Goal: Information Seeking & Learning: Check status

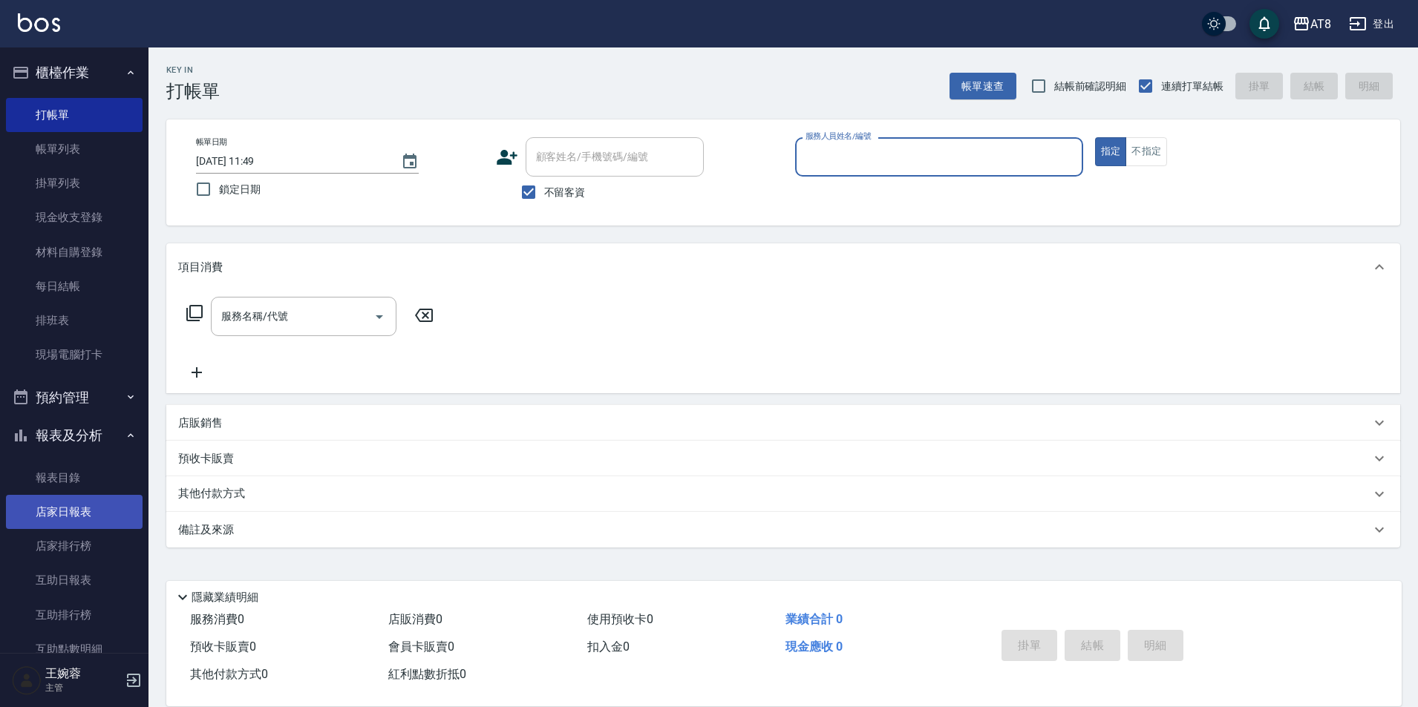
click at [89, 503] on link "店家日報表" at bounding box center [74, 512] width 137 height 34
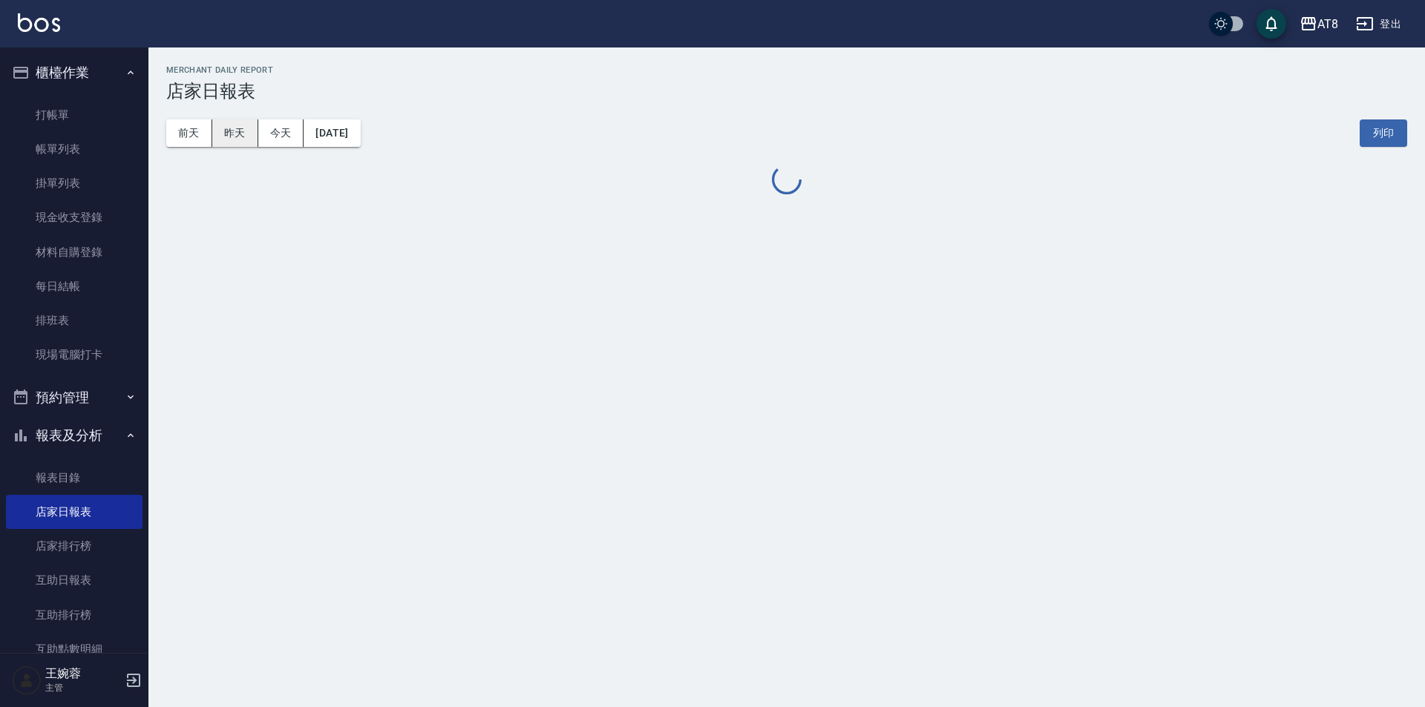
click at [228, 139] on button "昨天" at bounding box center [235, 133] width 46 height 27
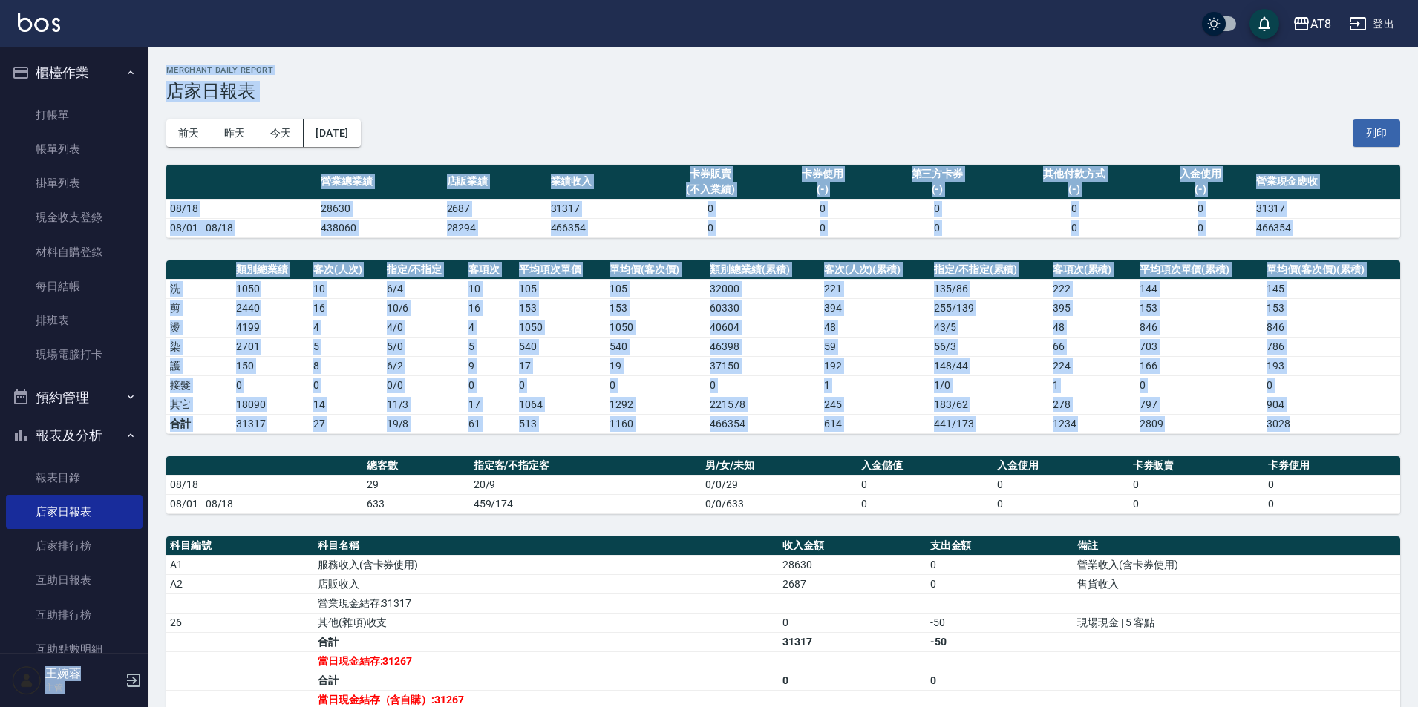
drag, startPoint x: 140, startPoint y: 382, endPoint x: 153, endPoint y: 458, distance: 77.5
click at [153, 458] on div "AT8 登出 櫃檯作業 打帳單 帳單列表 掛單列表 現金收支登錄 材料自購登錄 每日結帳 排班表 現場電腦打卡 預約管理 預約管理 單日預約紀錄 單週預約紀錄…" at bounding box center [709, 452] width 1418 height 904
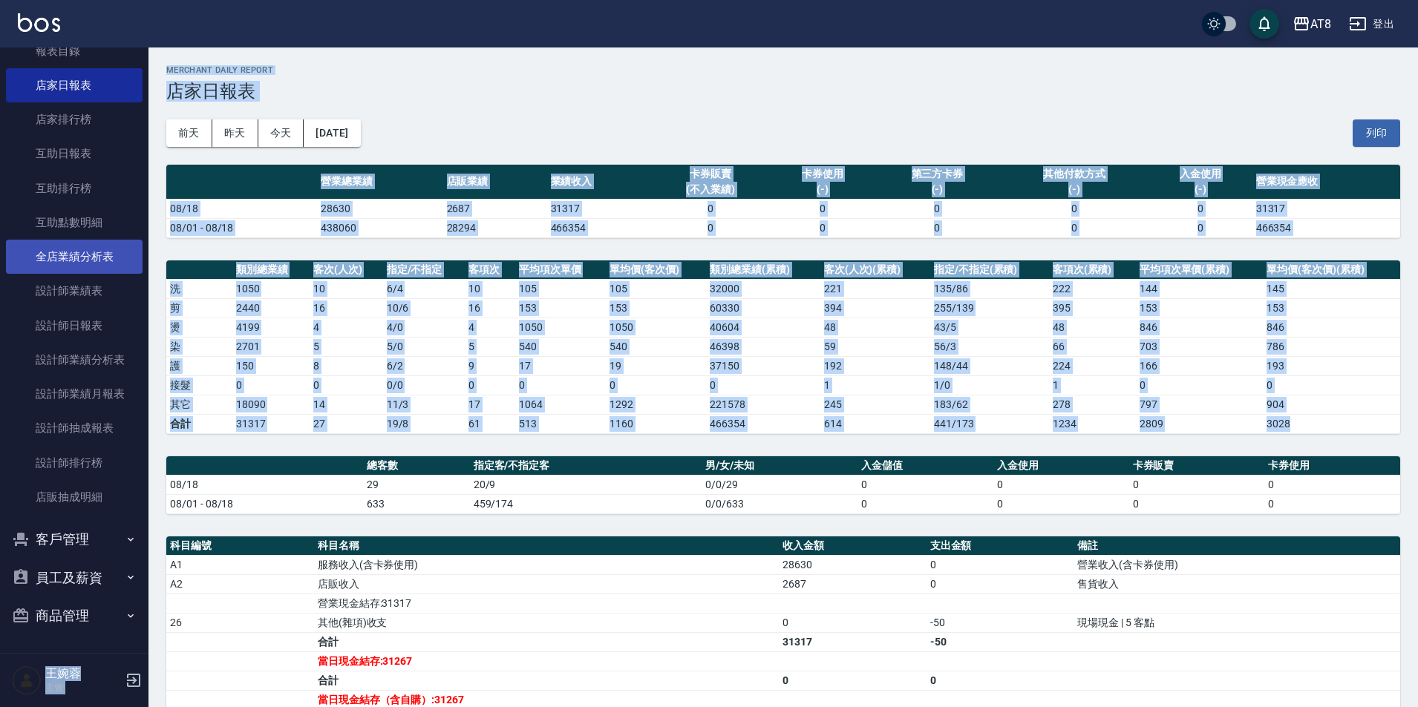
click at [79, 259] on link "全店業績分析表" at bounding box center [74, 257] width 137 height 34
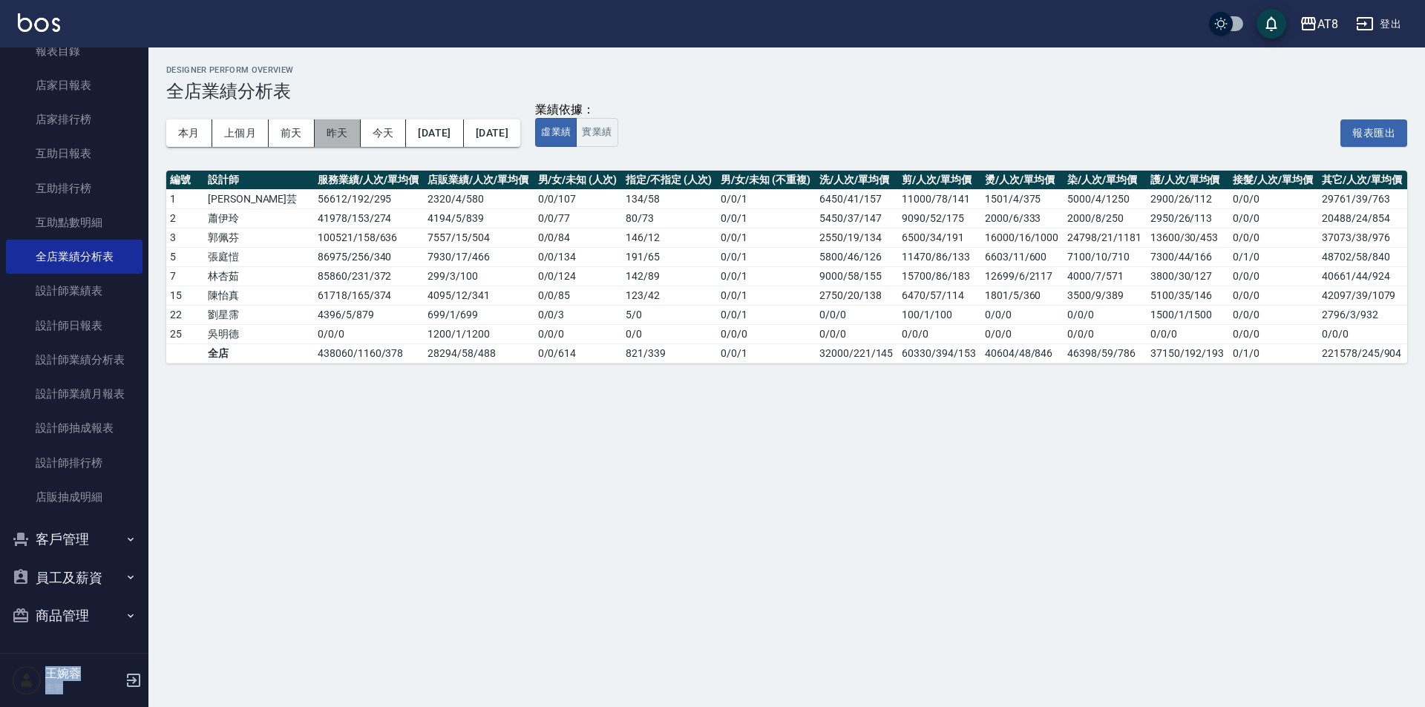
click at [334, 129] on button "昨天" at bounding box center [338, 133] width 46 height 27
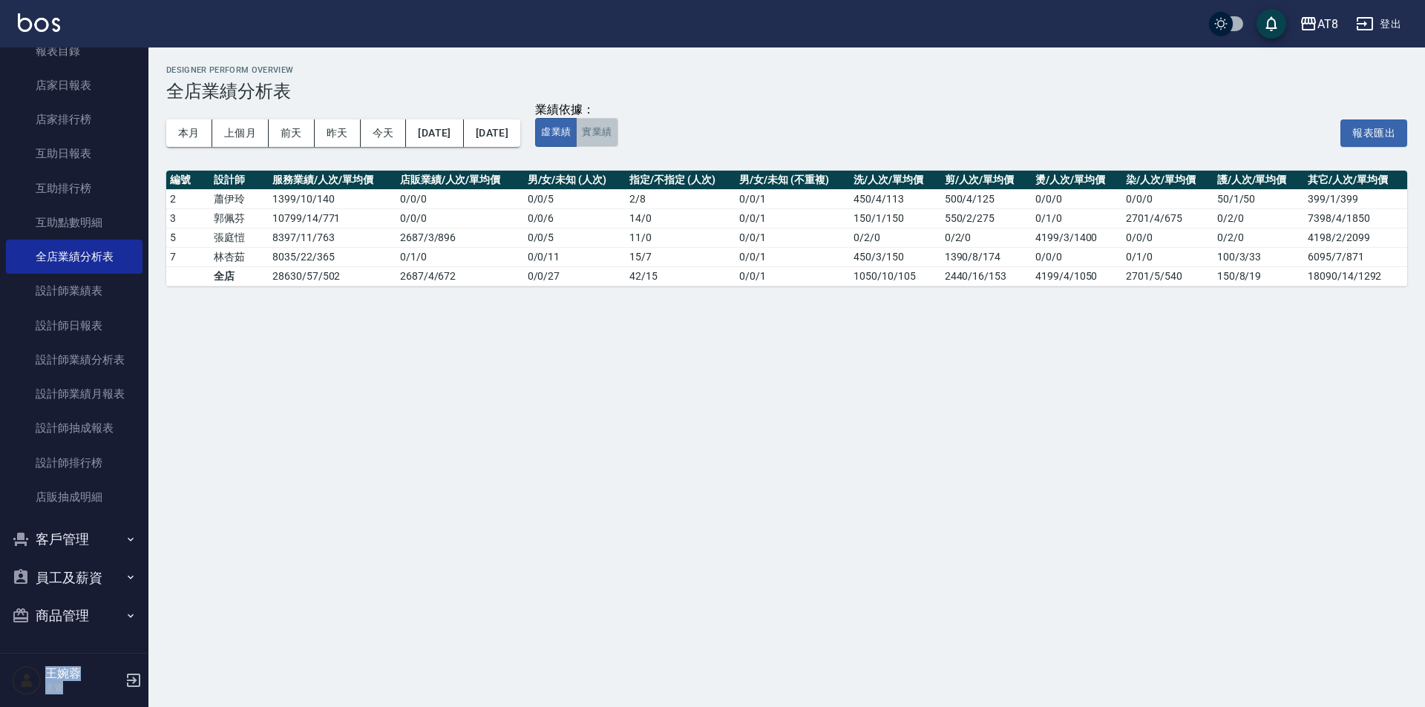
click at [618, 137] on button "實業績" at bounding box center [597, 132] width 42 height 29
click at [55, 23] on img at bounding box center [39, 22] width 42 height 19
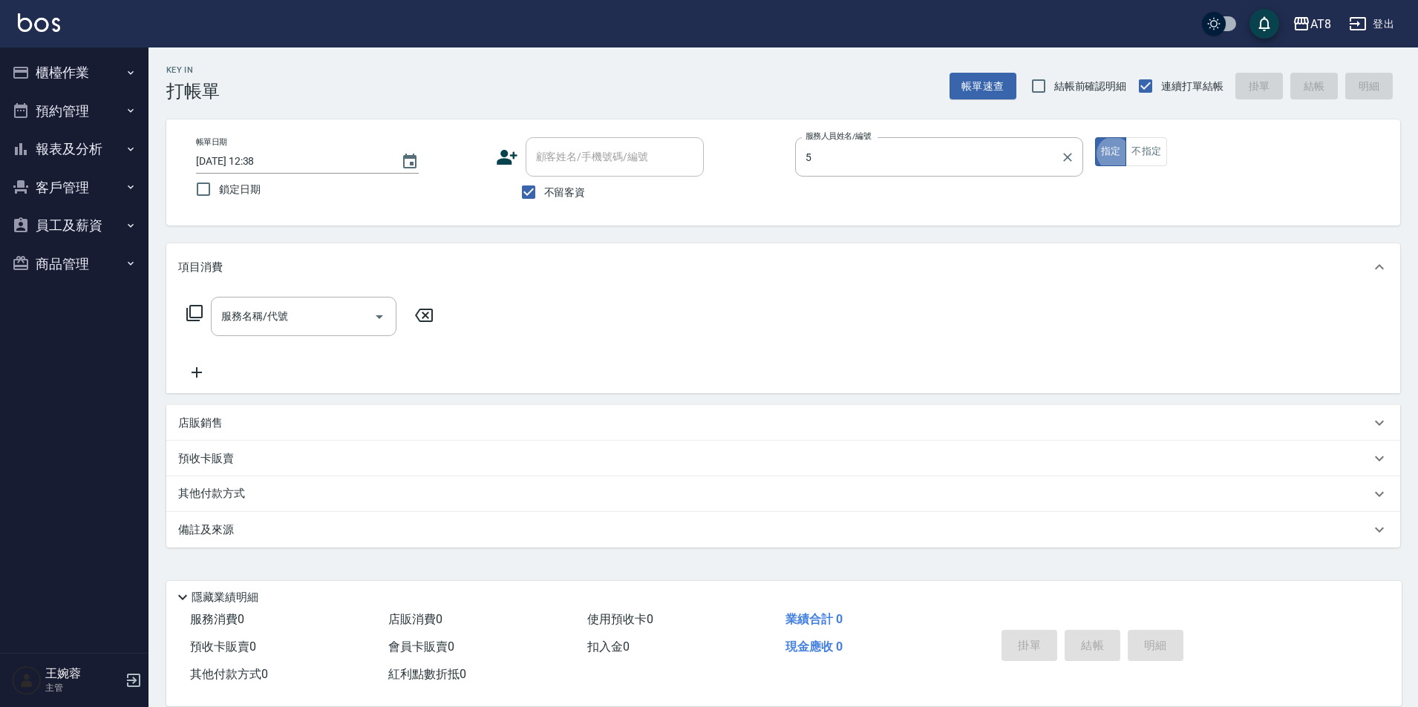
type input "HANK-5"
type button "true"
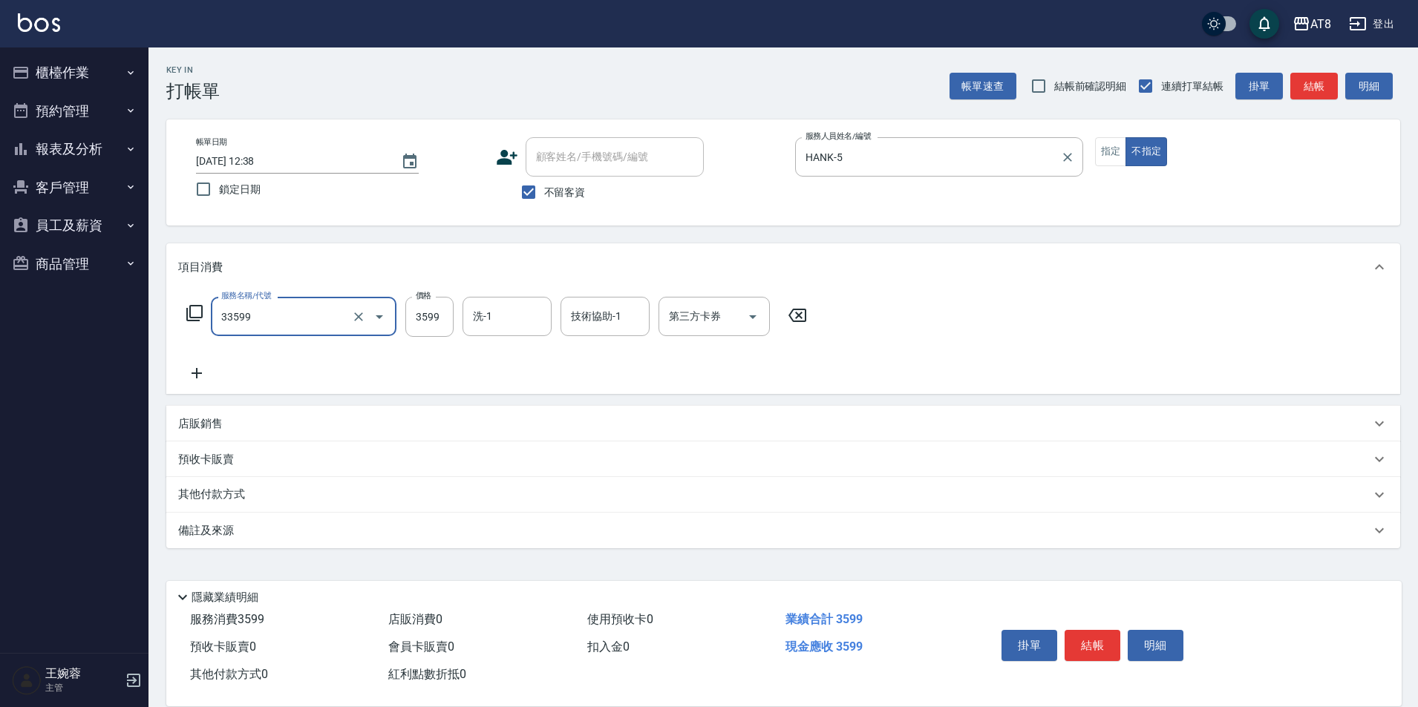
type input "調配燙(33599)"
type input "3699"
type input "助理-25"
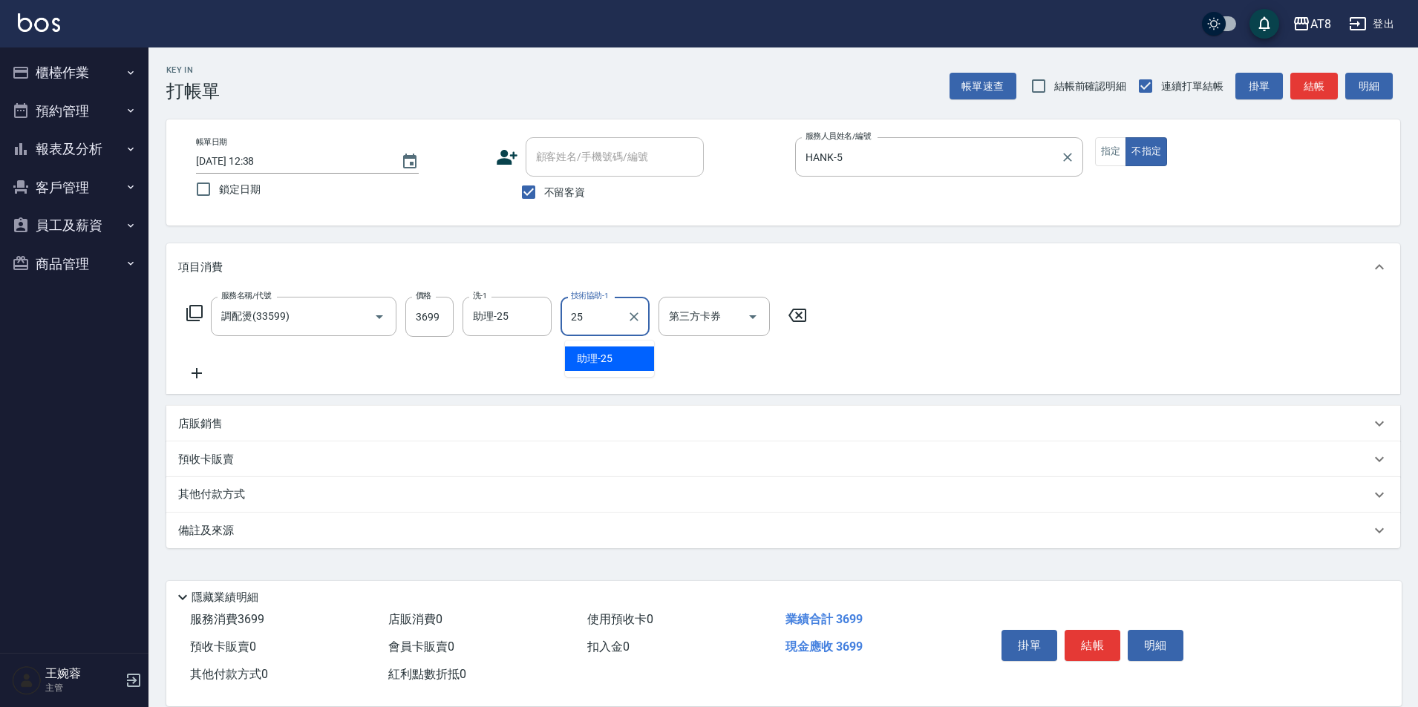
type input "助理-25"
click at [1079, 642] on button "結帳" at bounding box center [1092, 645] width 56 height 31
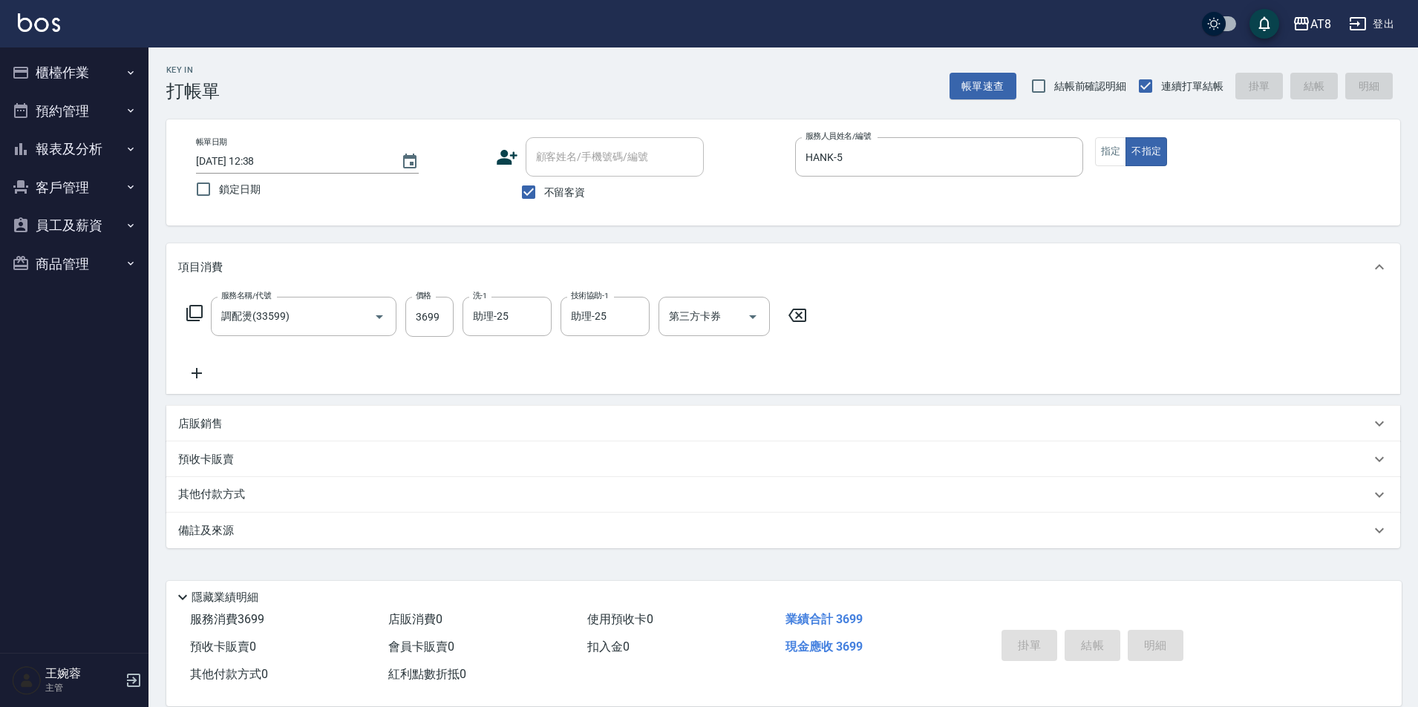
type input "[DATE] 12:40"
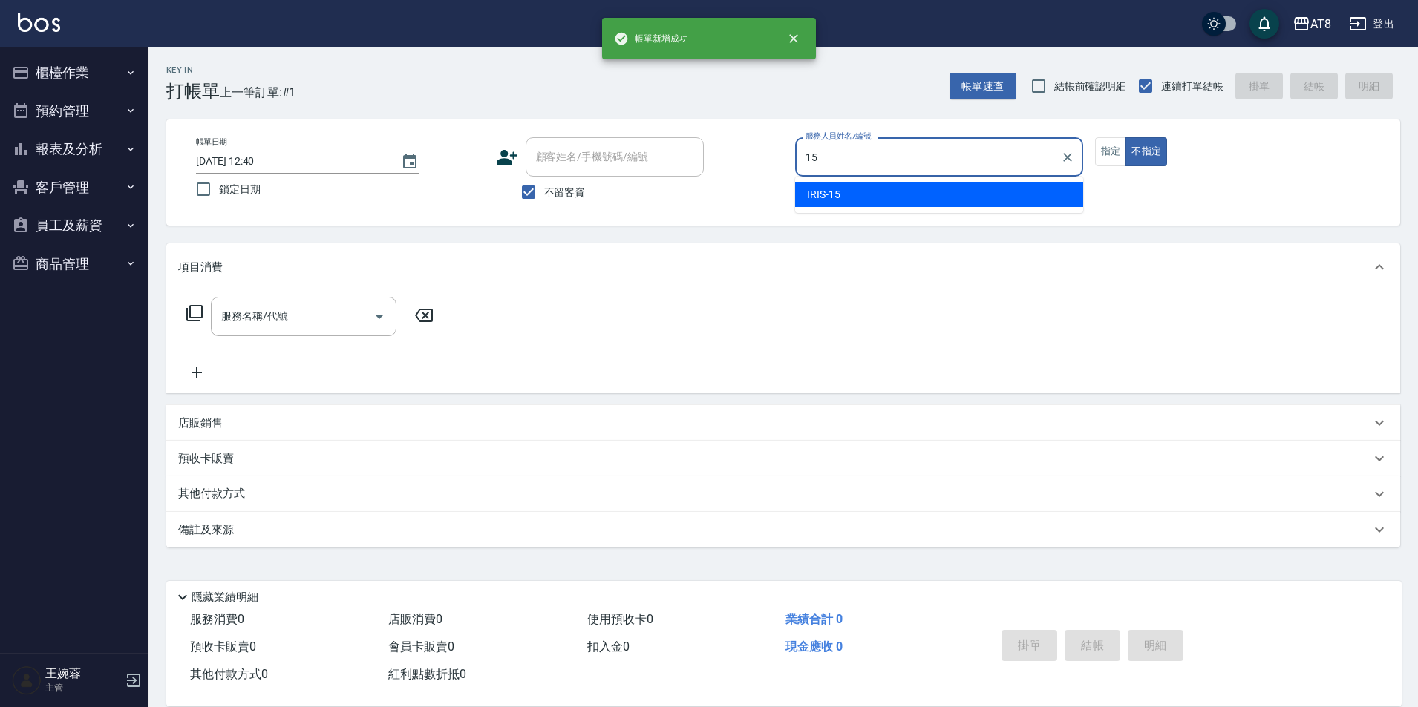
type input "IRIS-15"
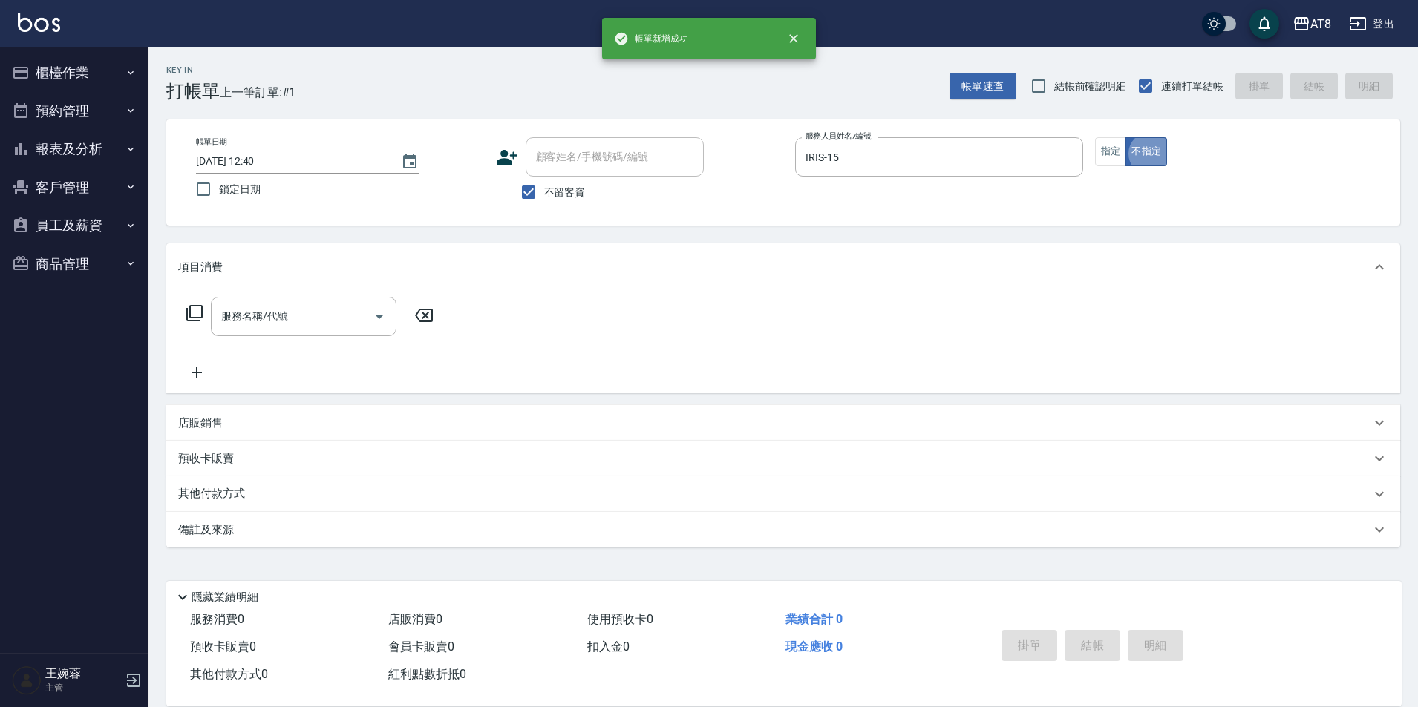
type button "false"
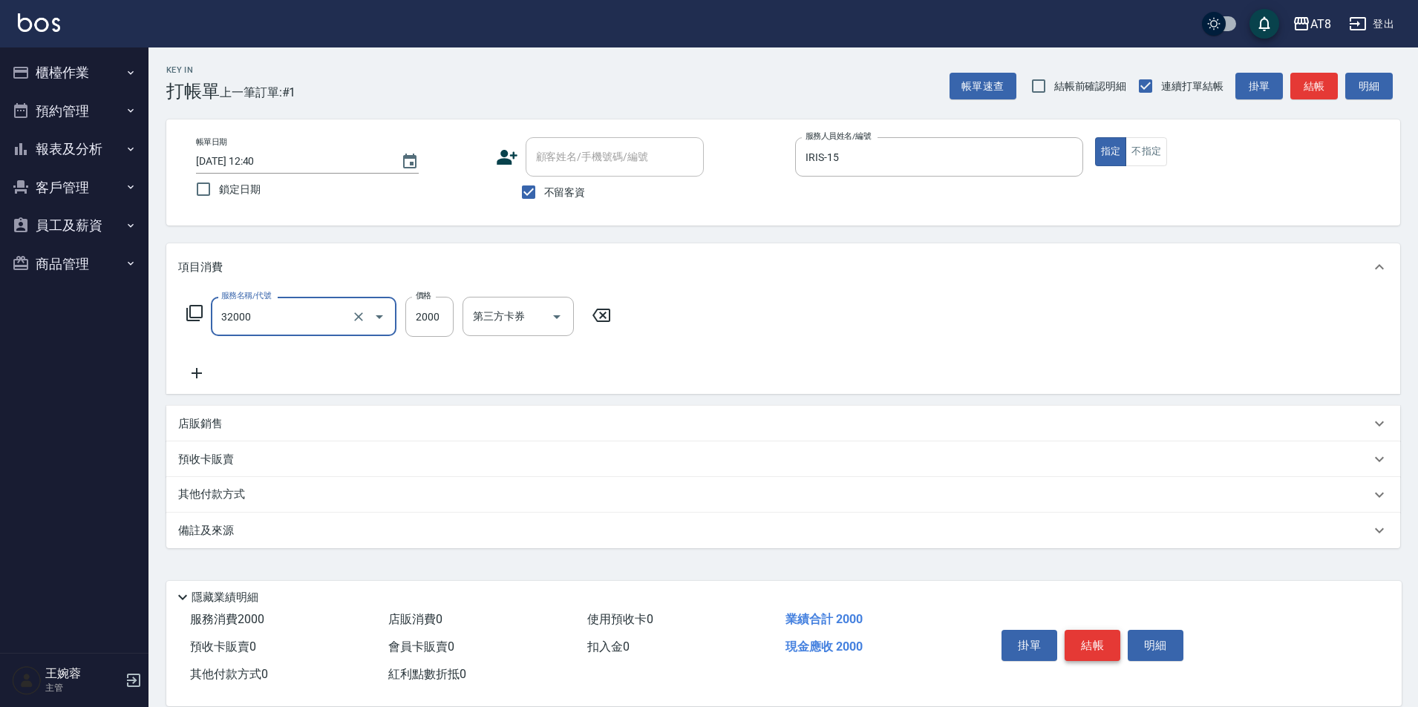
type input "燙髮(32000)"
click at [1112, 651] on div "掛單 結帳 明細" at bounding box center [1092, 647] width 194 height 47
click at [1115, 631] on button "結帳" at bounding box center [1092, 645] width 56 height 31
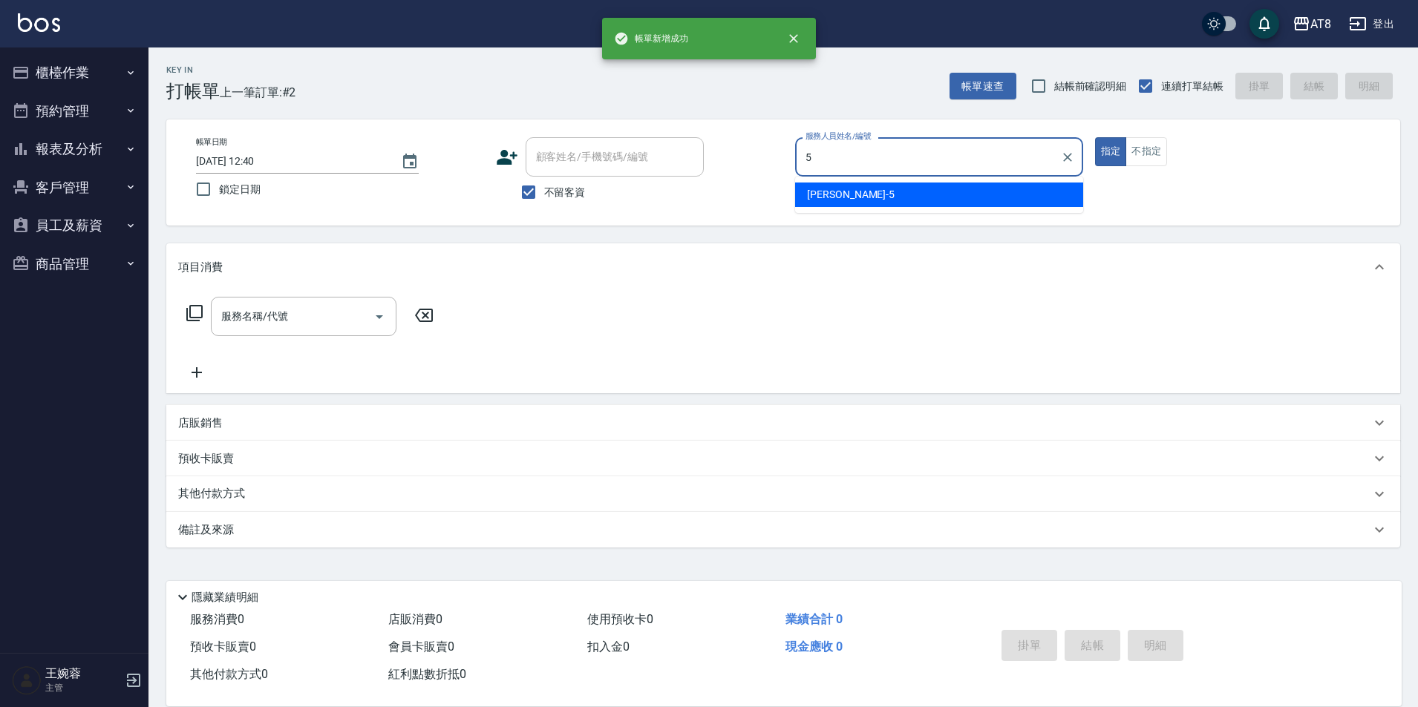
type input "HANK-5"
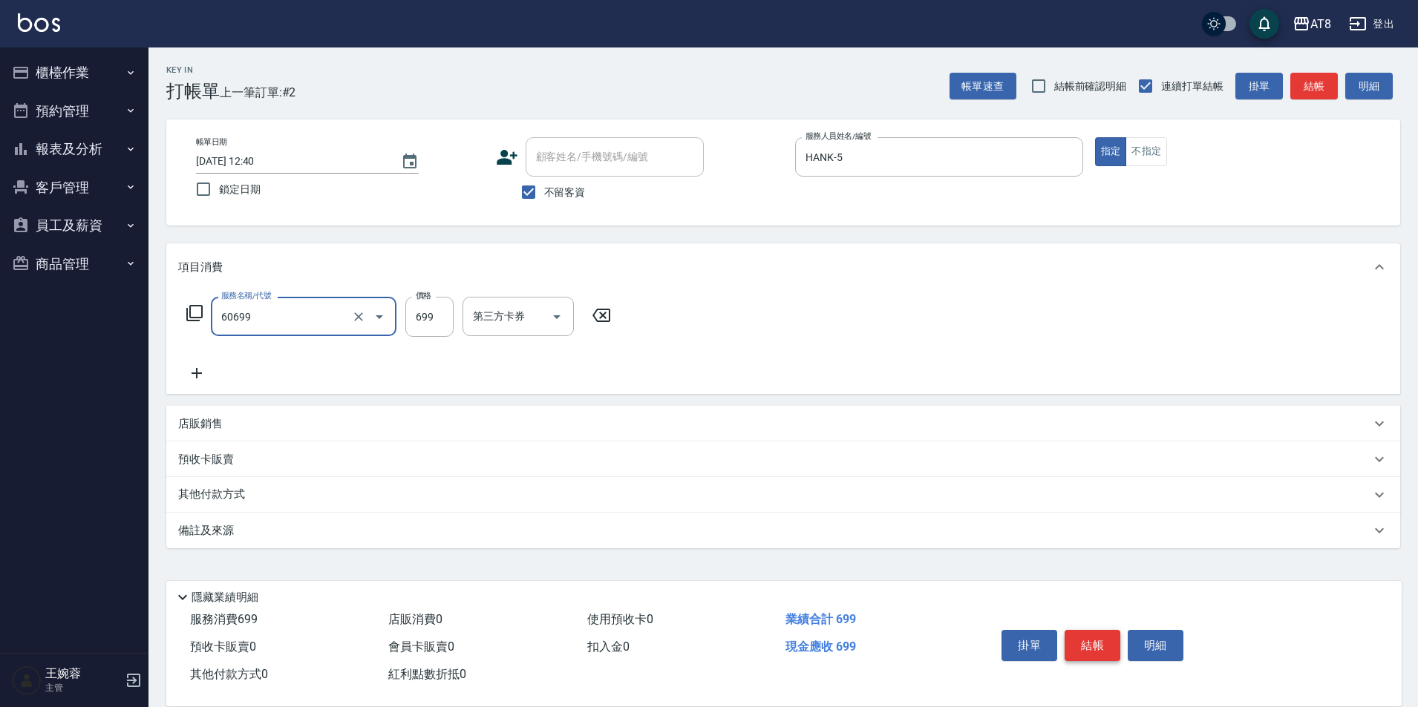
type input "入金SPA699(60699)"
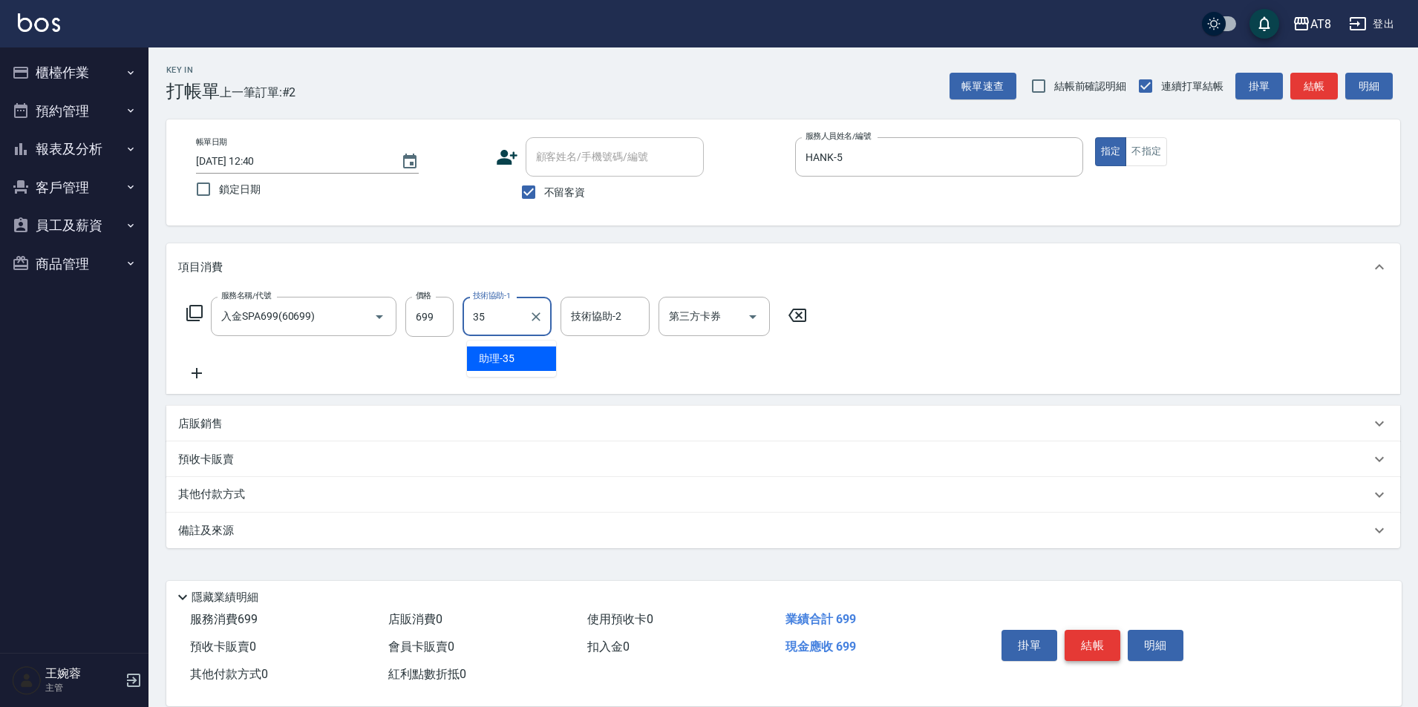
type input "助理-35"
click at [762, 318] on icon "Open" at bounding box center [753, 317] width 18 height 18
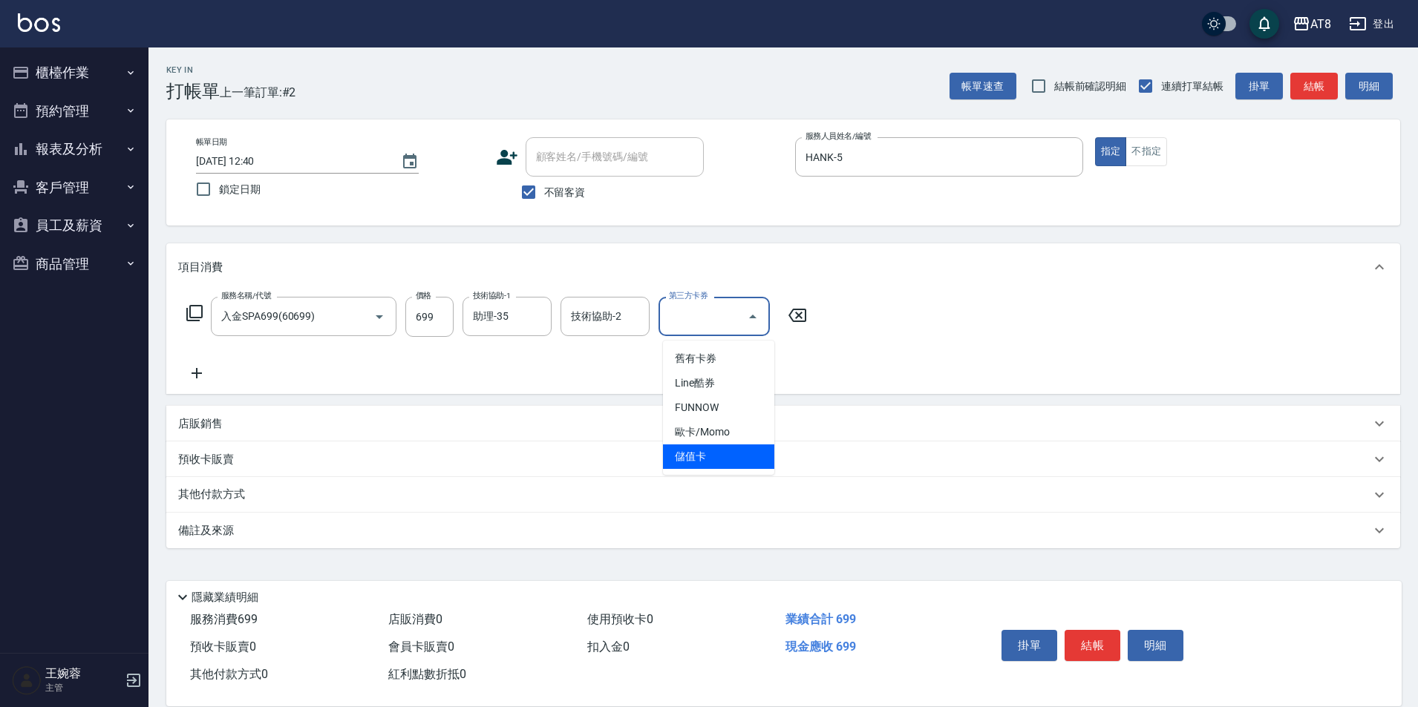
click at [737, 457] on span "儲值卡" at bounding box center [718, 457] width 111 height 24
type input "儲值卡"
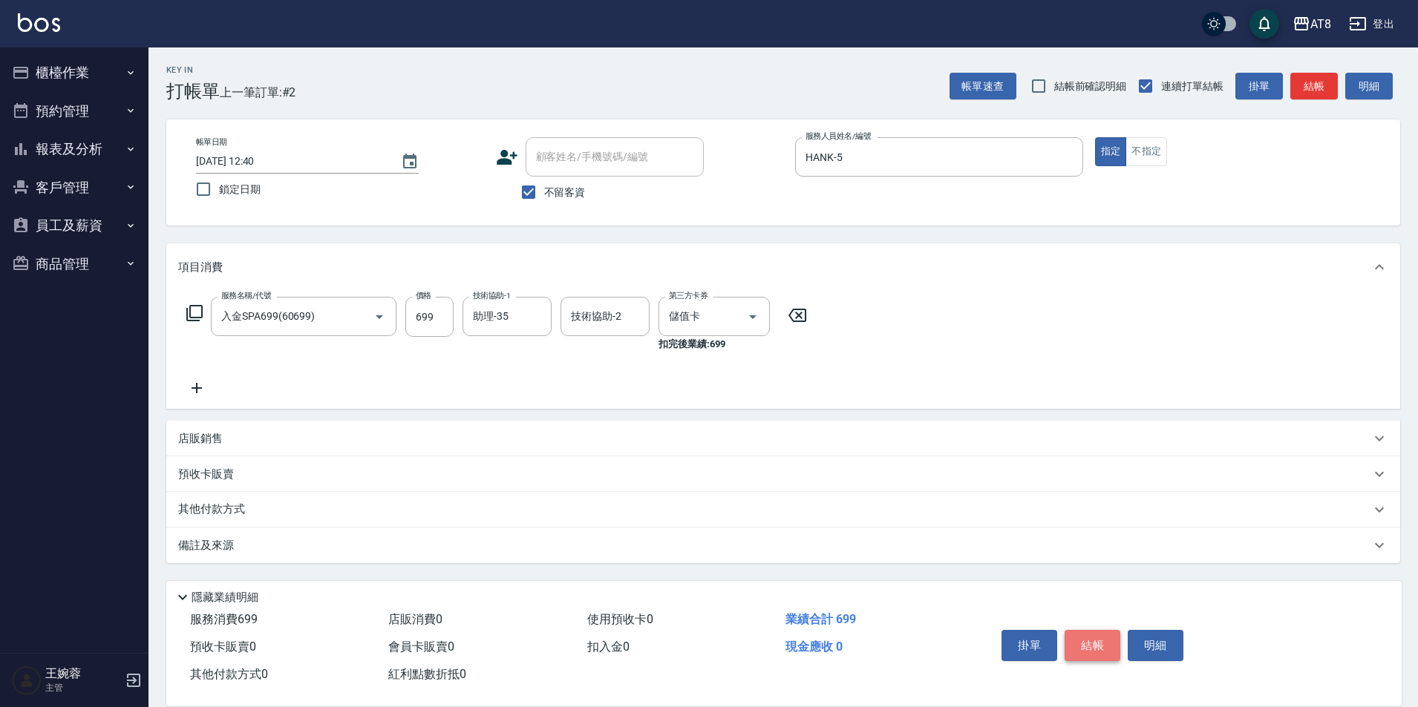
click at [1083, 632] on button "結帳" at bounding box center [1092, 645] width 56 height 31
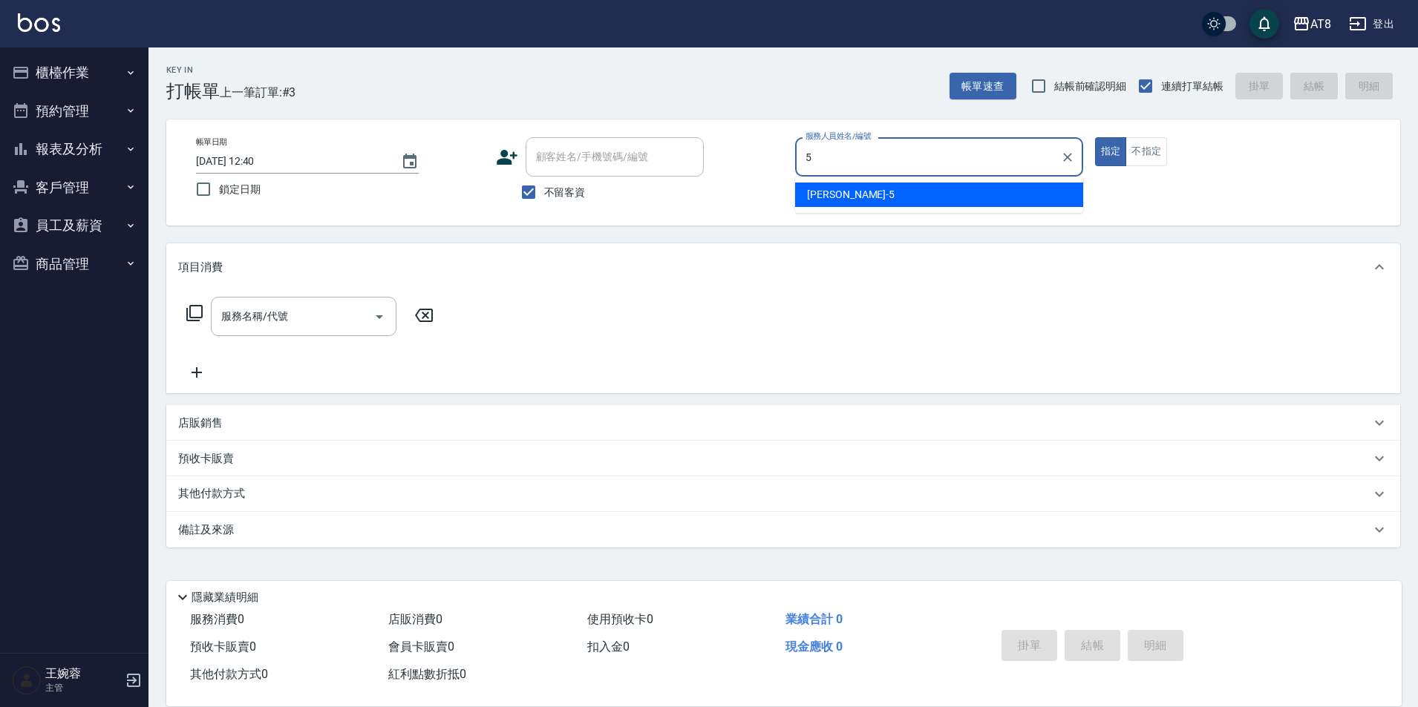
type input "HANK-5"
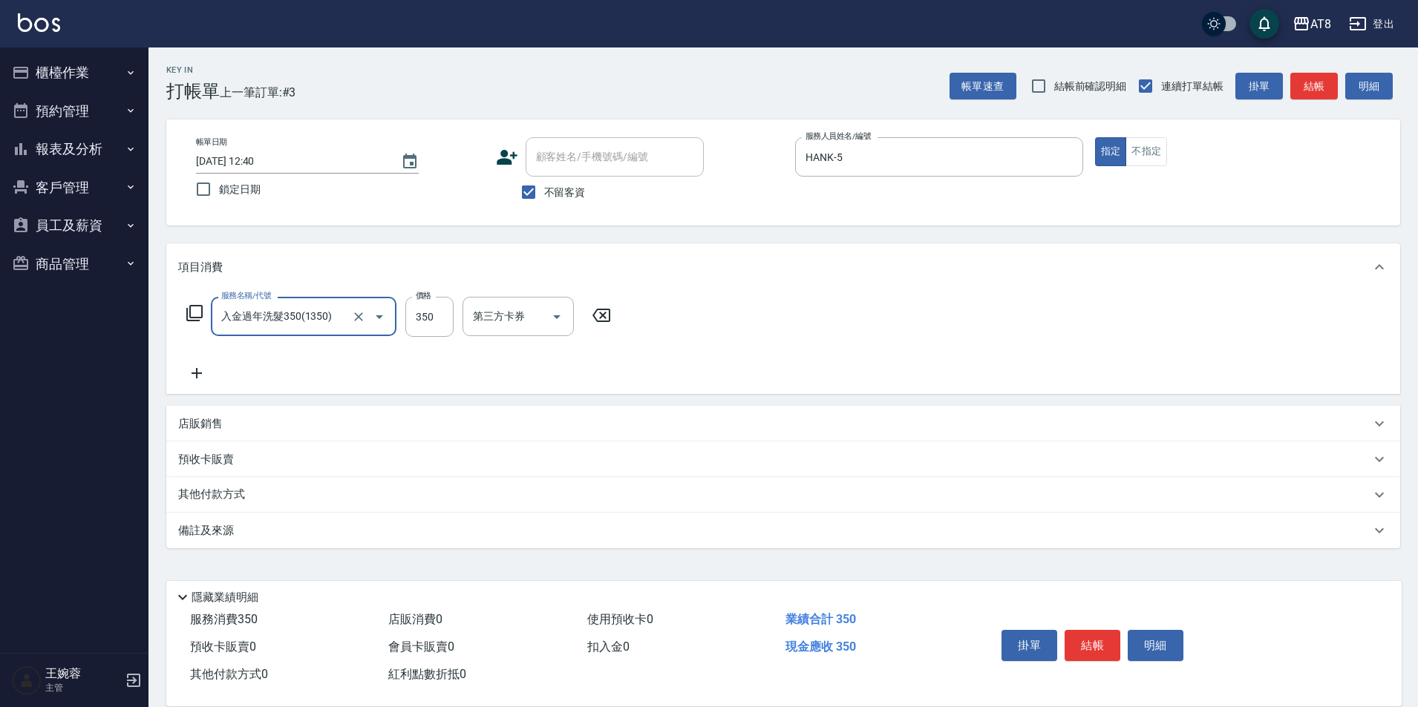
type input "入金過年洗髮350(1350)"
click at [365, 324] on icon "Clear" at bounding box center [358, 317] width 15 height 15
type input "0"
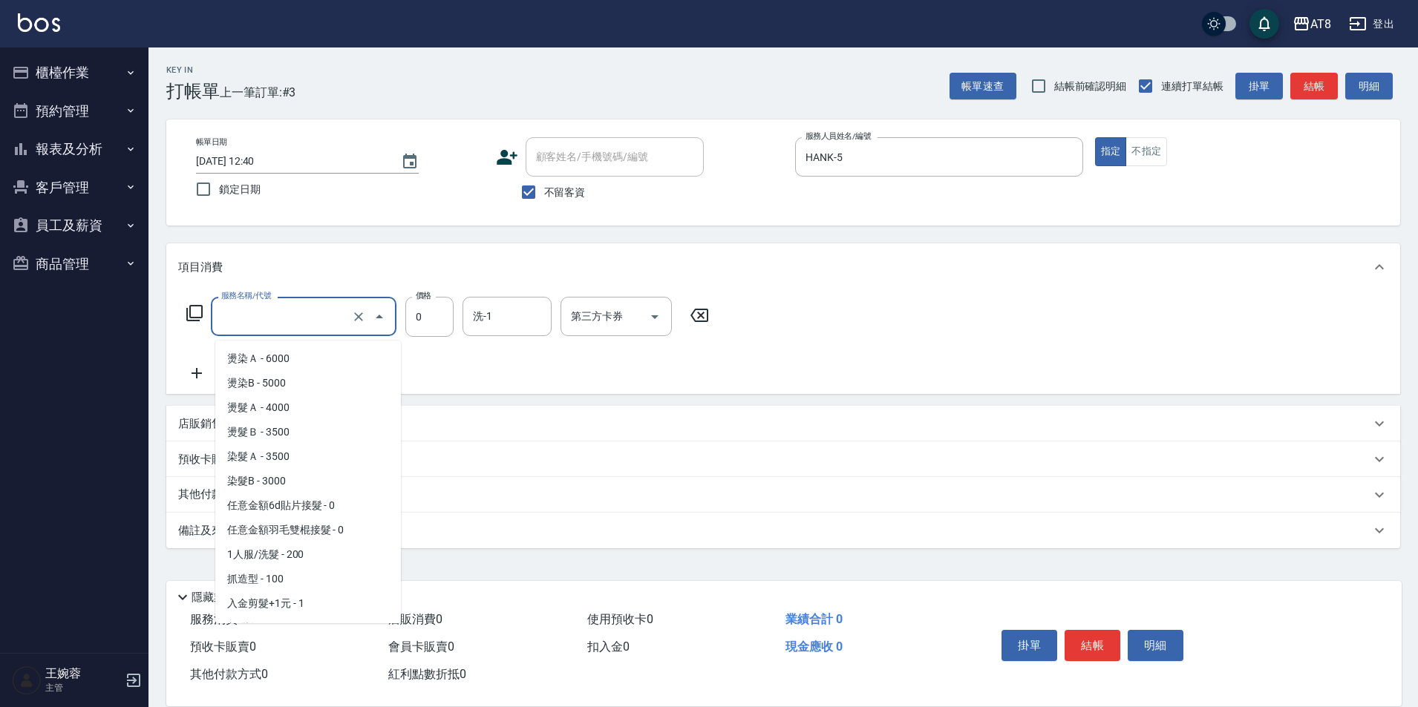
click at [281, 311] on input "服務名稱/代號" at bounding box center [282, 317] width 131 height 26
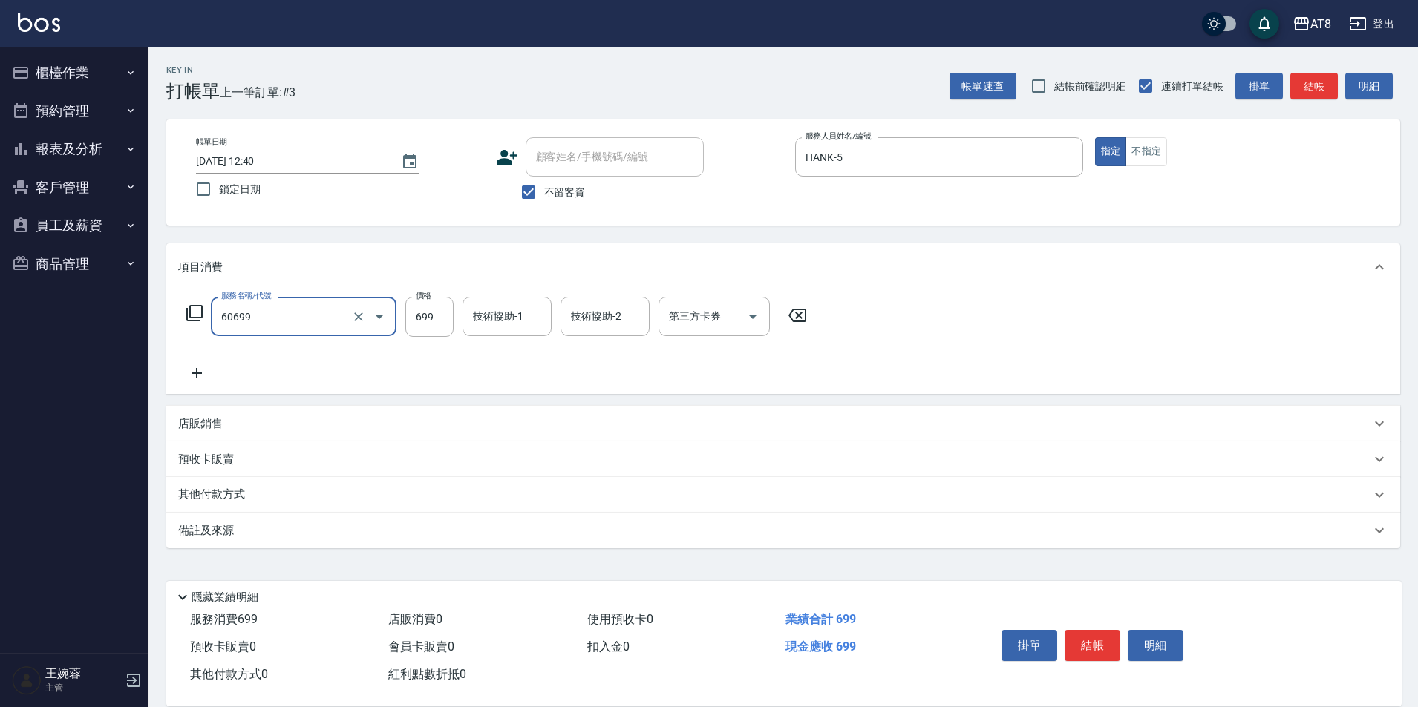
type input "入金SPA699(60699)"
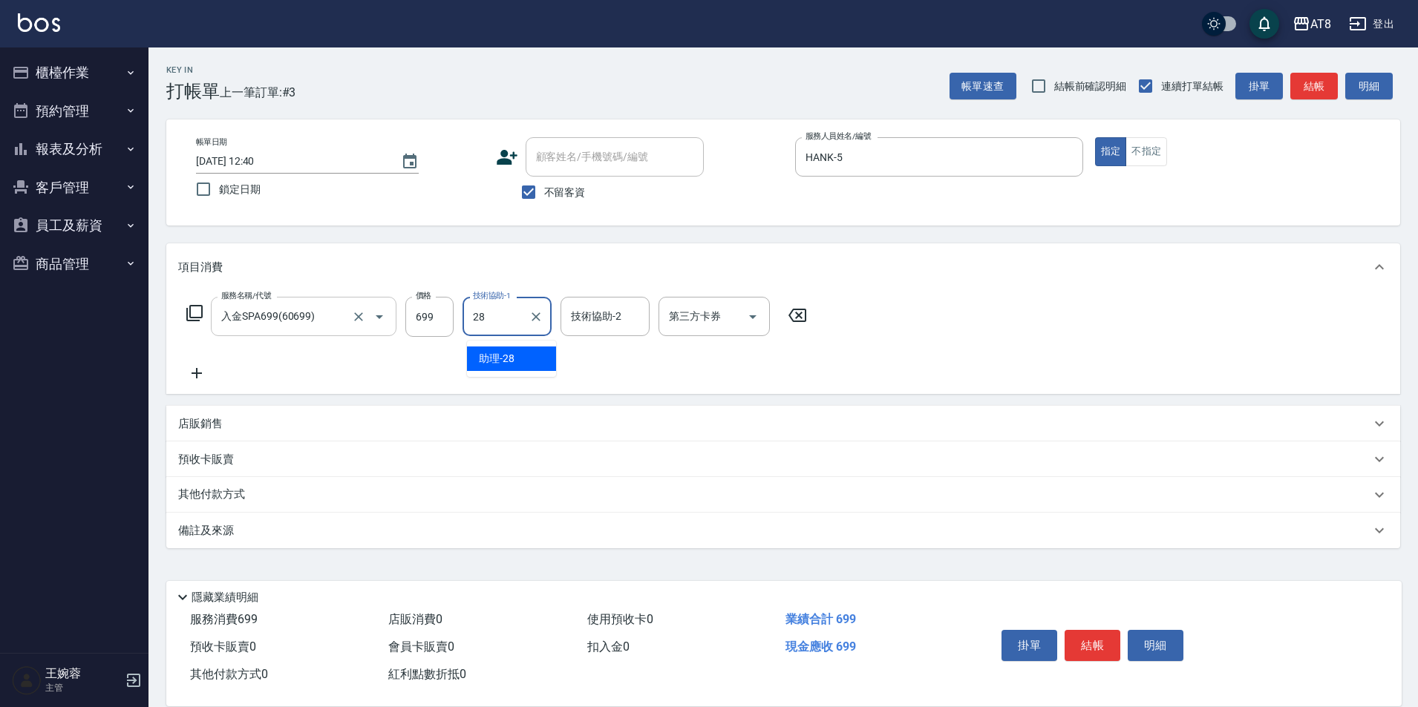
type input "助理-28"
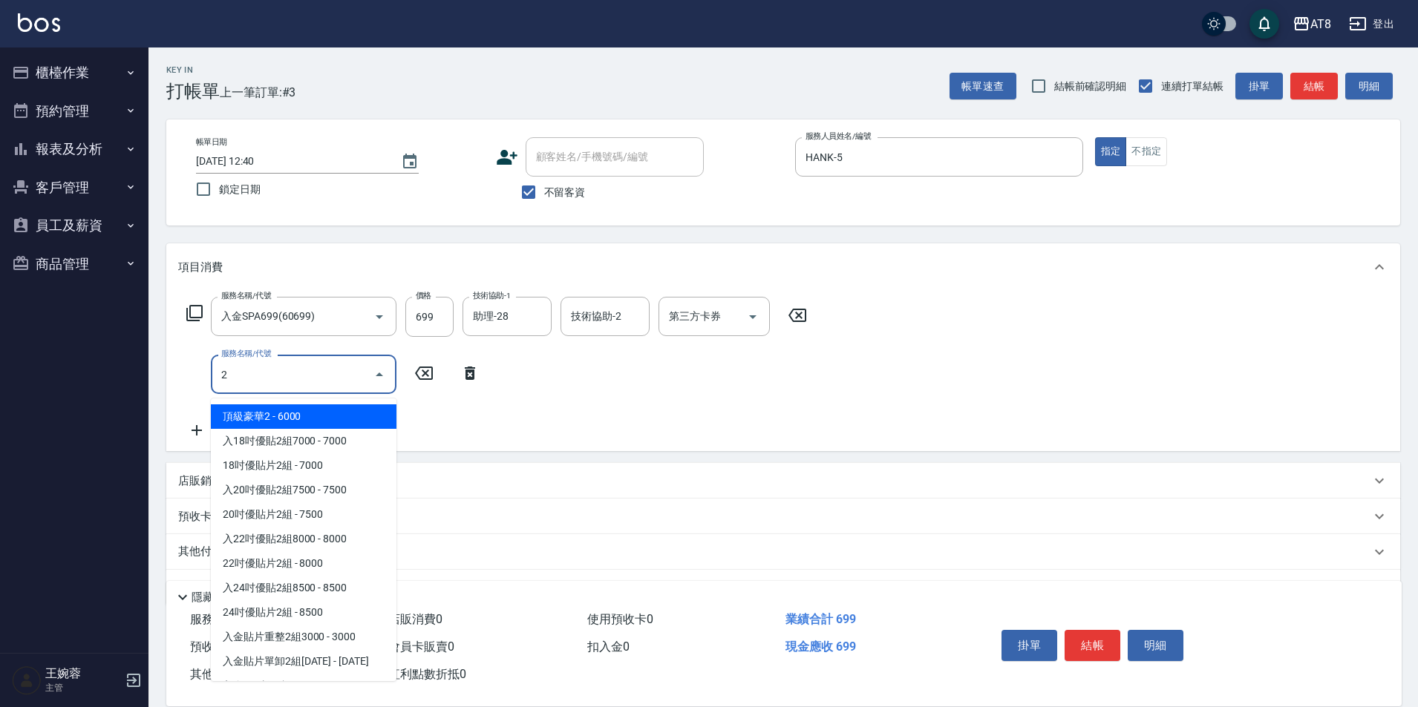
type input "2"
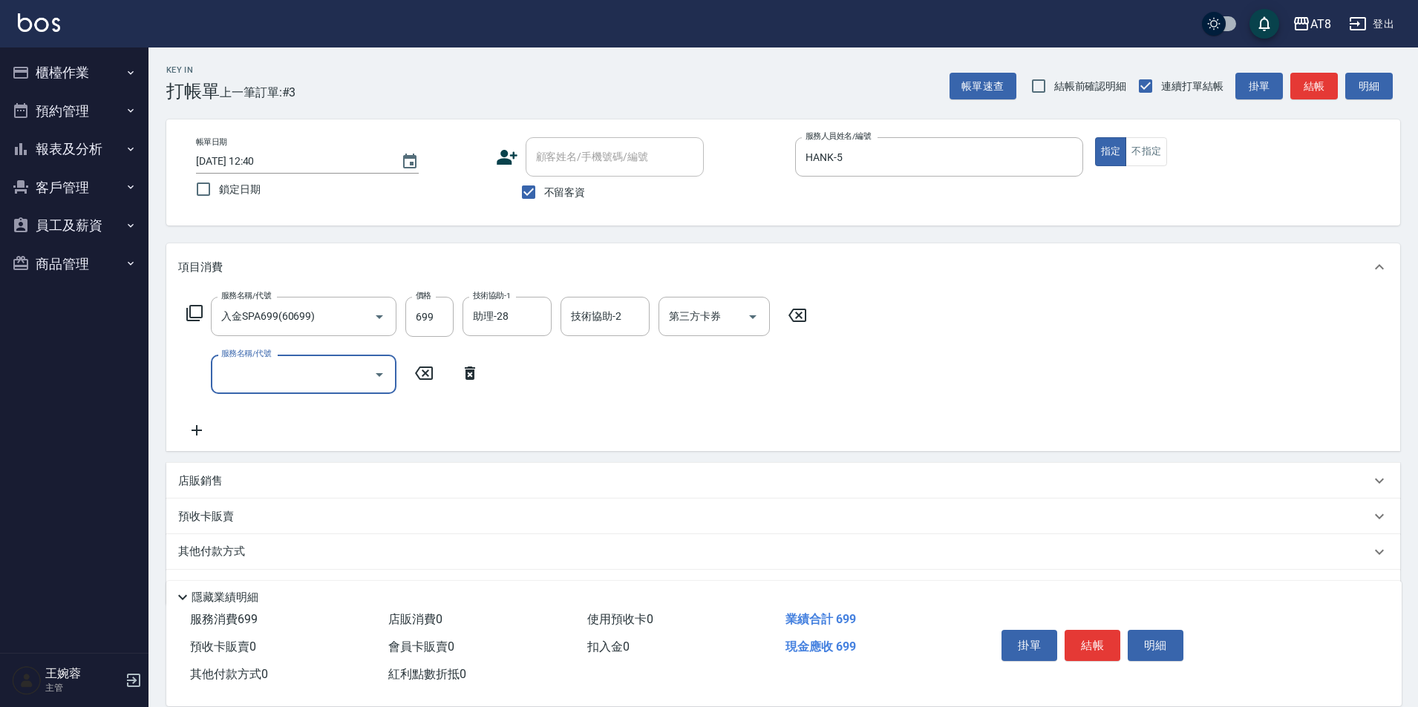
click at [816, 324] on icon at bounding box center [797, 316] width 37 height 18
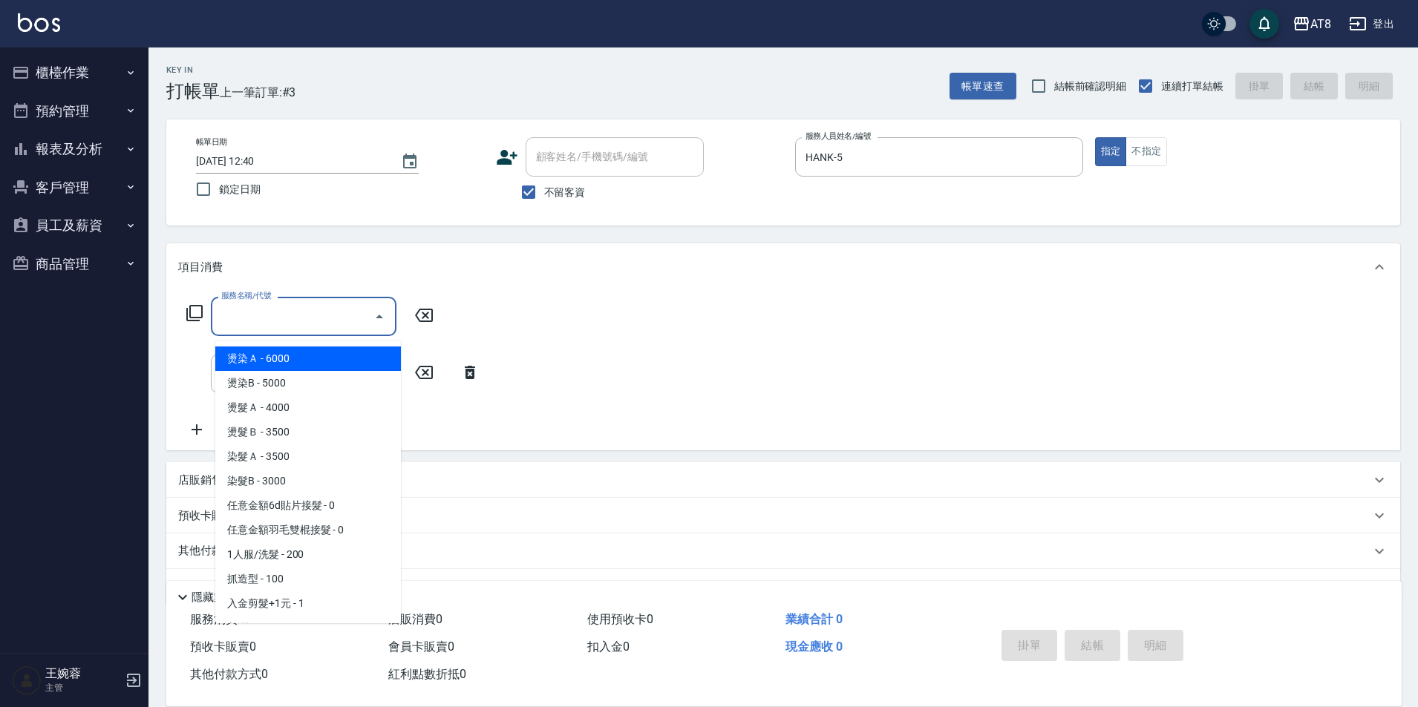
click at [330, 324] on input "服務名稱/代號" at bounding box center [292, 317] width 150 height 26
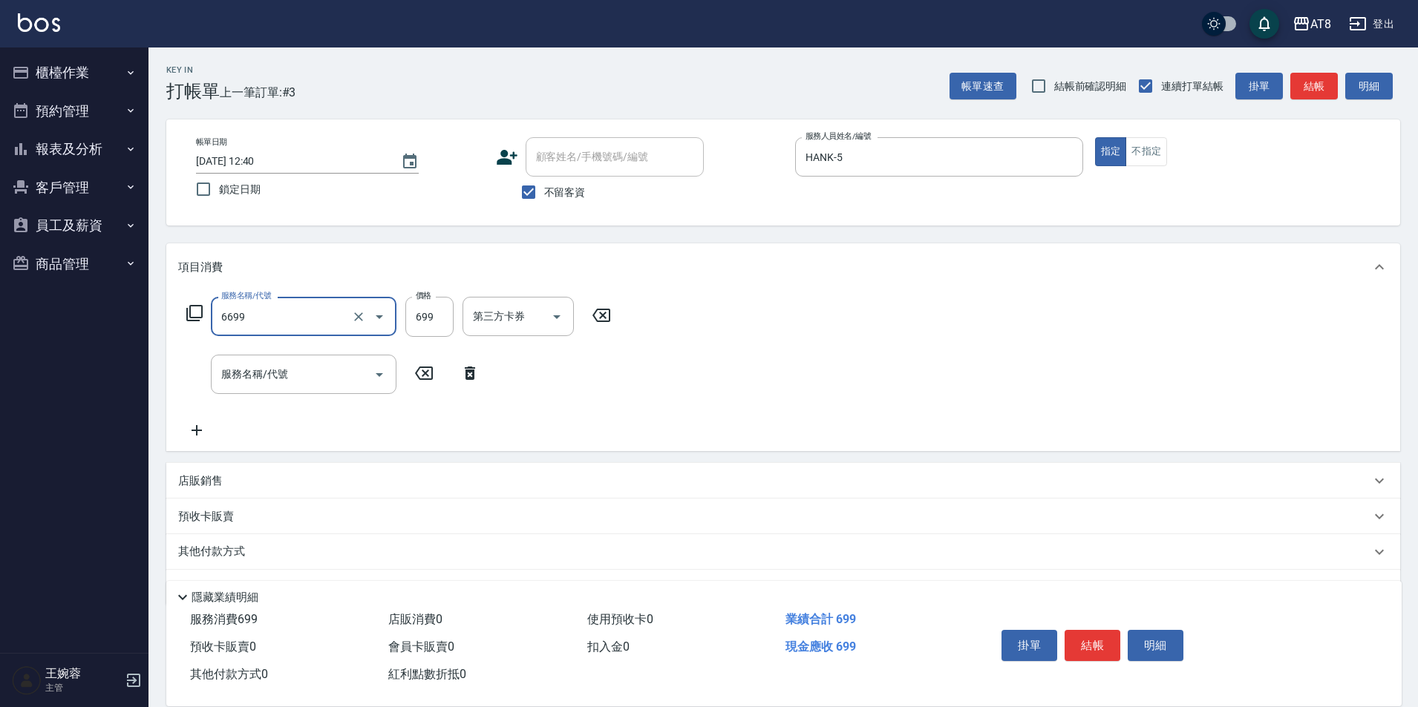
type input "SPA699(6699)"
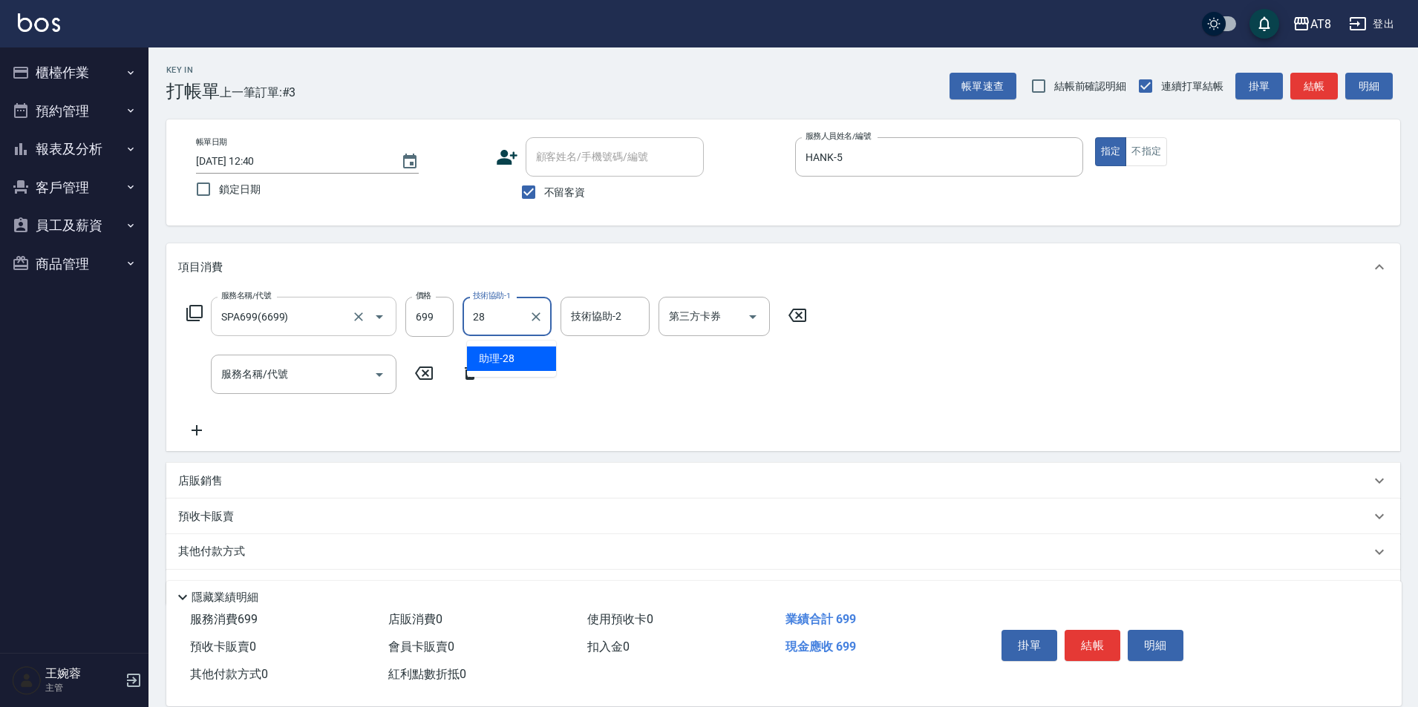
type input "助理-28"
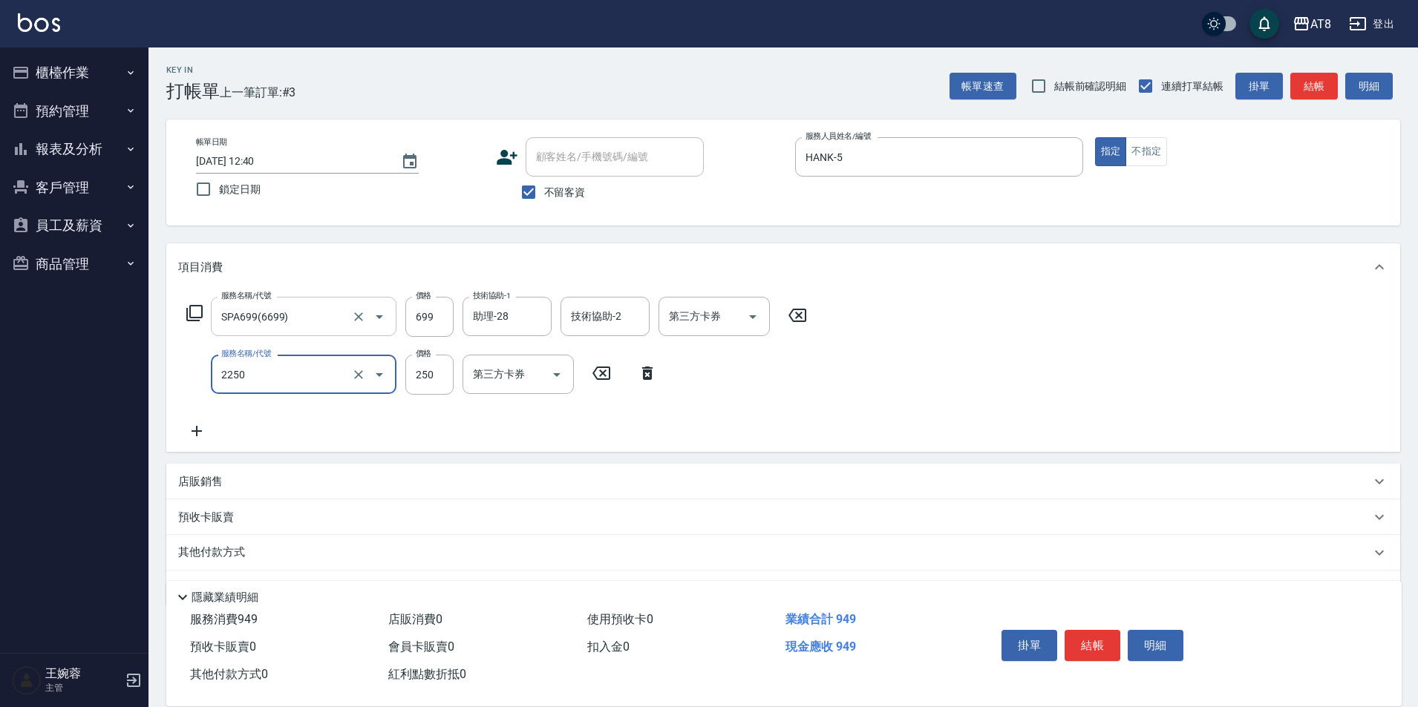
type input "剪髮(2250)"
click at [1099, 635] on button "結帳" at bounding box center [1092, 645] width 56 height 31
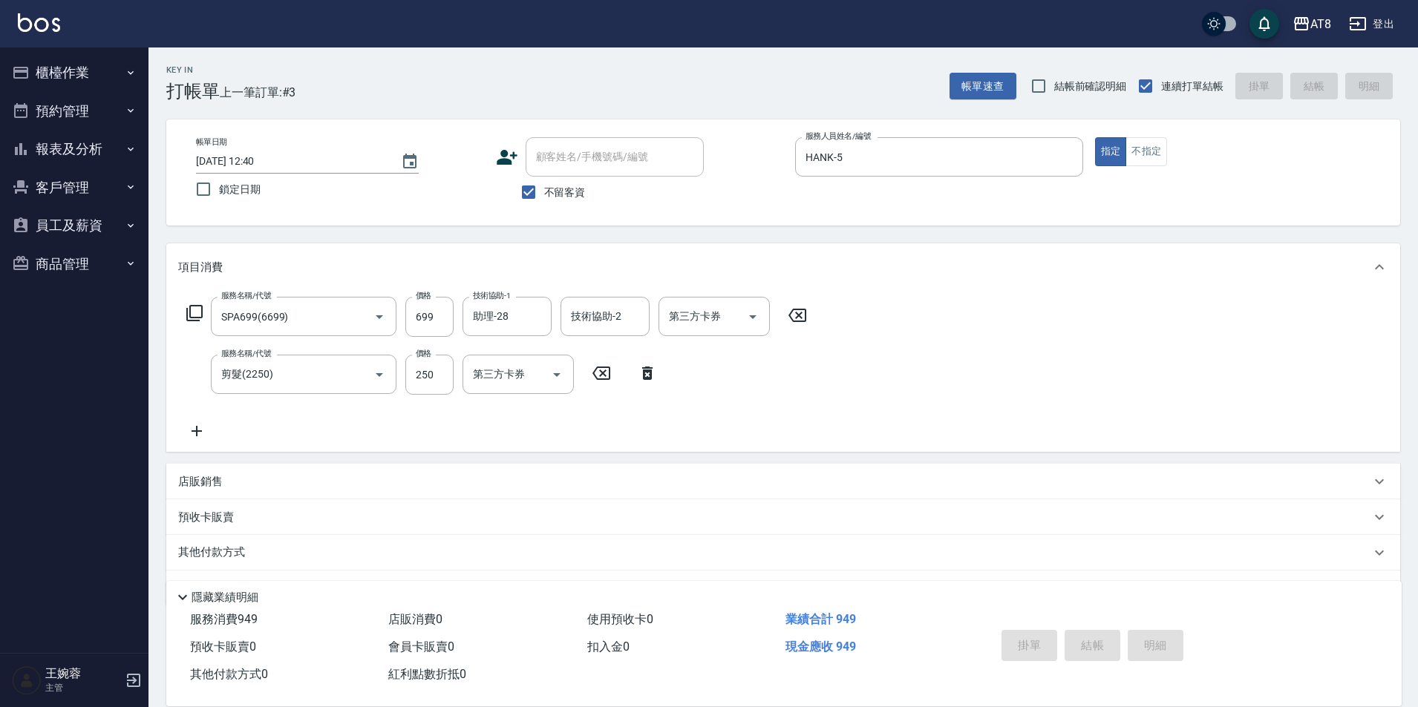
type input "[DATE] 12:42"
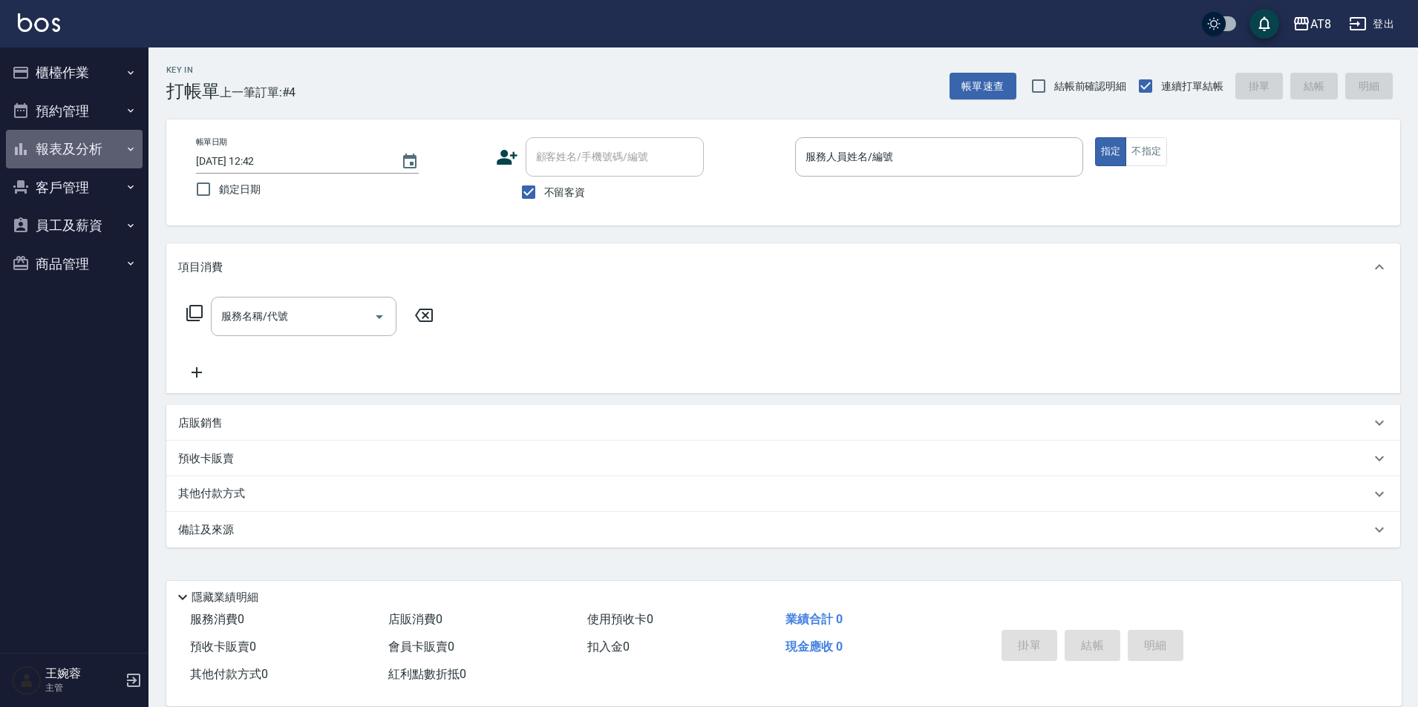
click at [89, 151] on button "報表及分析" at bounding box center [74, 149] width 137 height 39
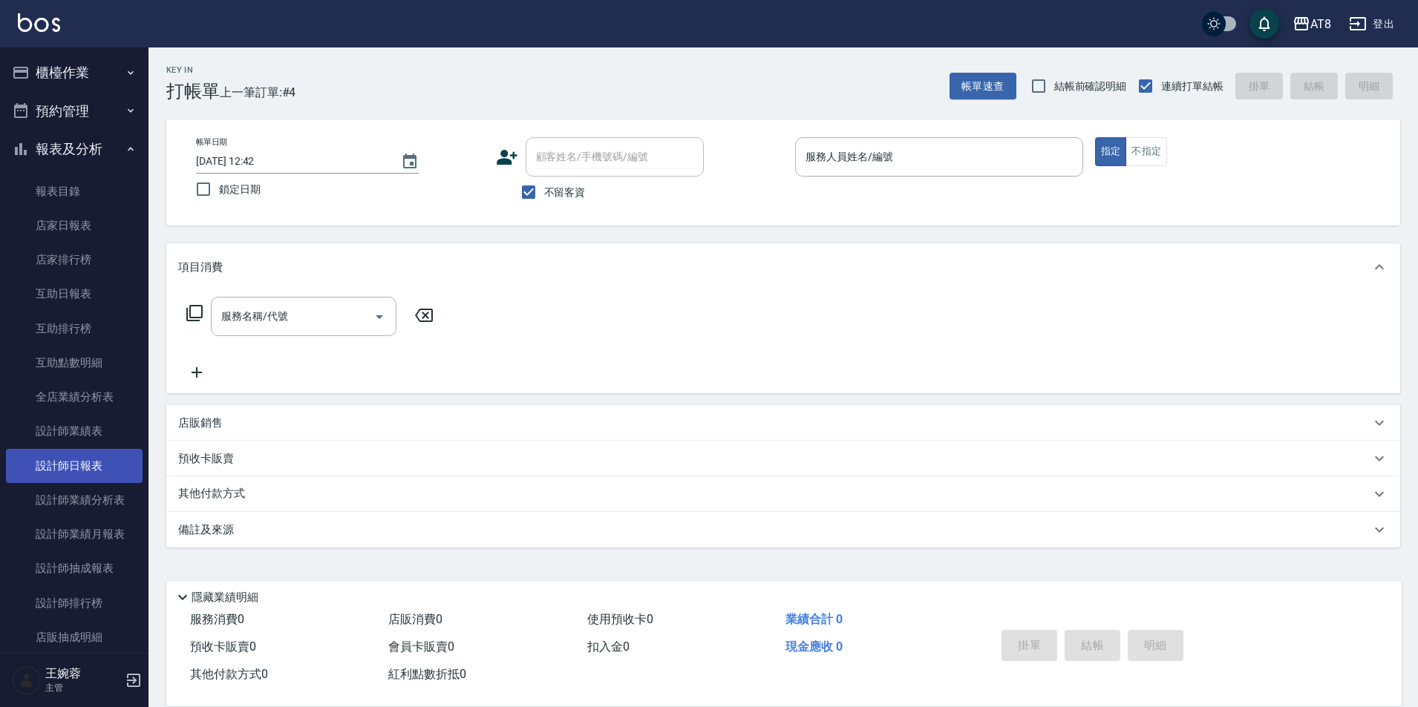
click at [90, 466] on link "設計師日報表" at bounding box center [74, 466] width 137 height 34
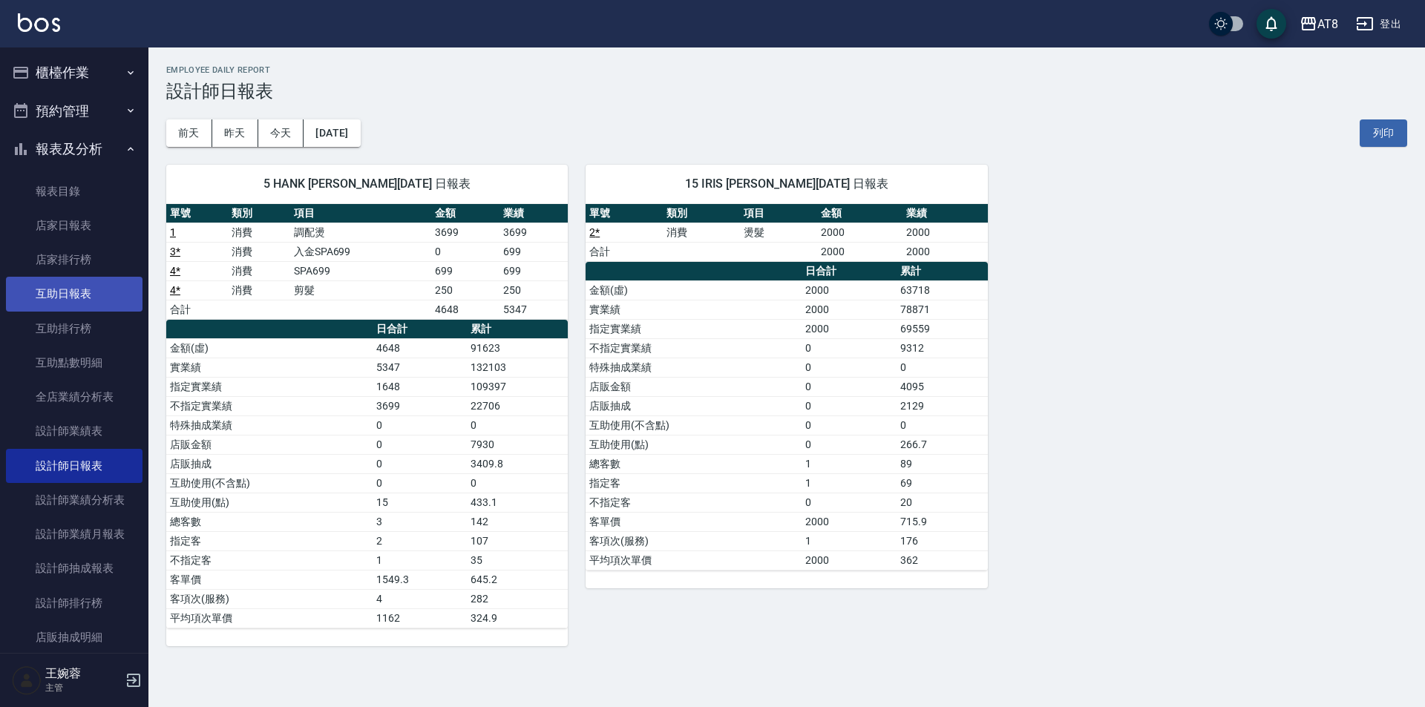
click at [98, 295] on link "互助日報表" at bounding box center [74, 294] width 137 height 34
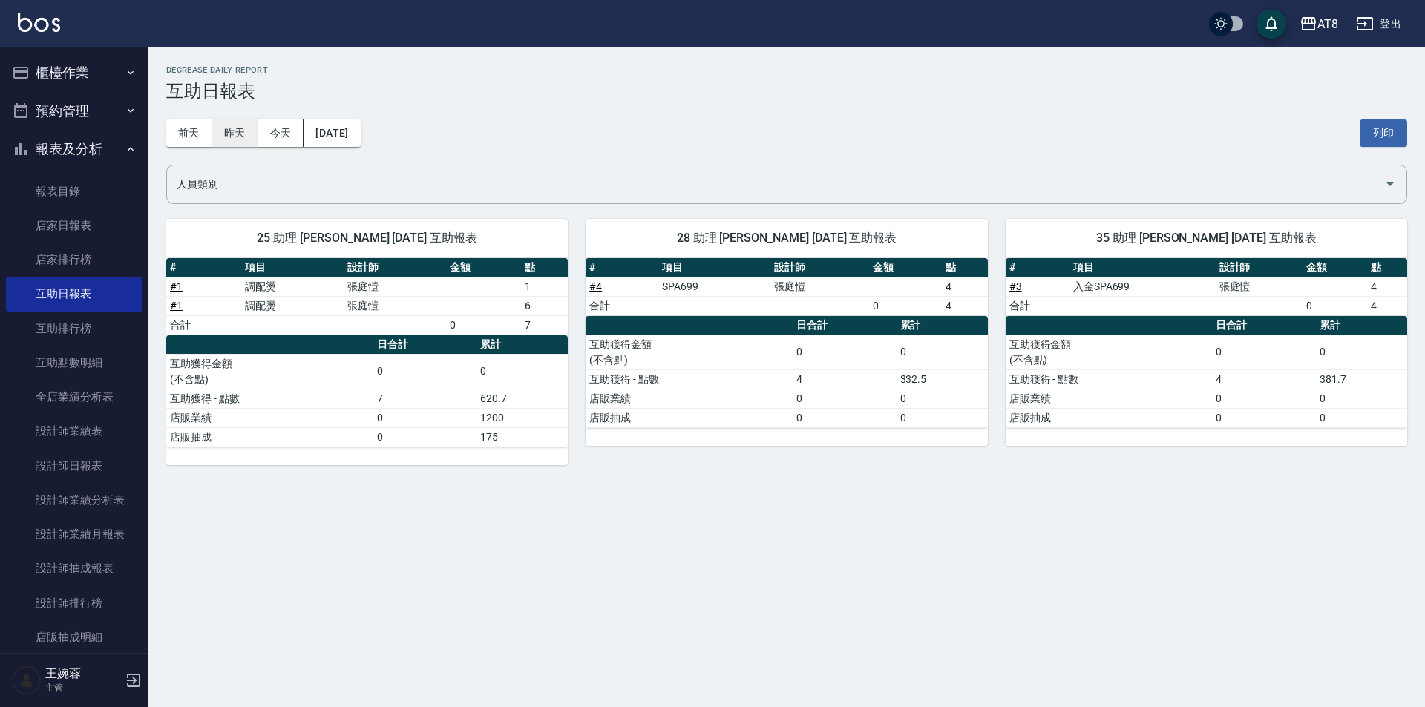
click at [239, 136] on button "昨天" at bounding box center [235, 133] width 46 height 27
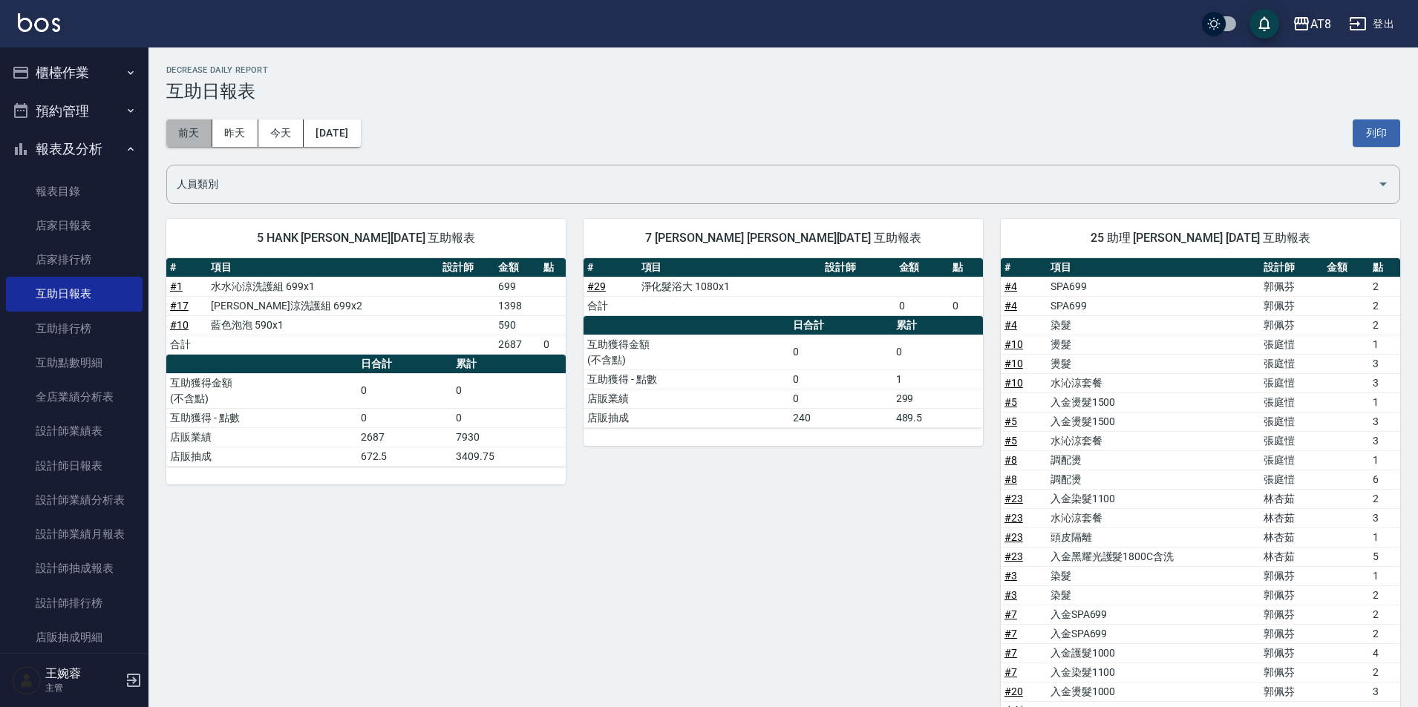
click at [210, 125] on button "前天" at bounding box center [189, 133] width 46 height 27
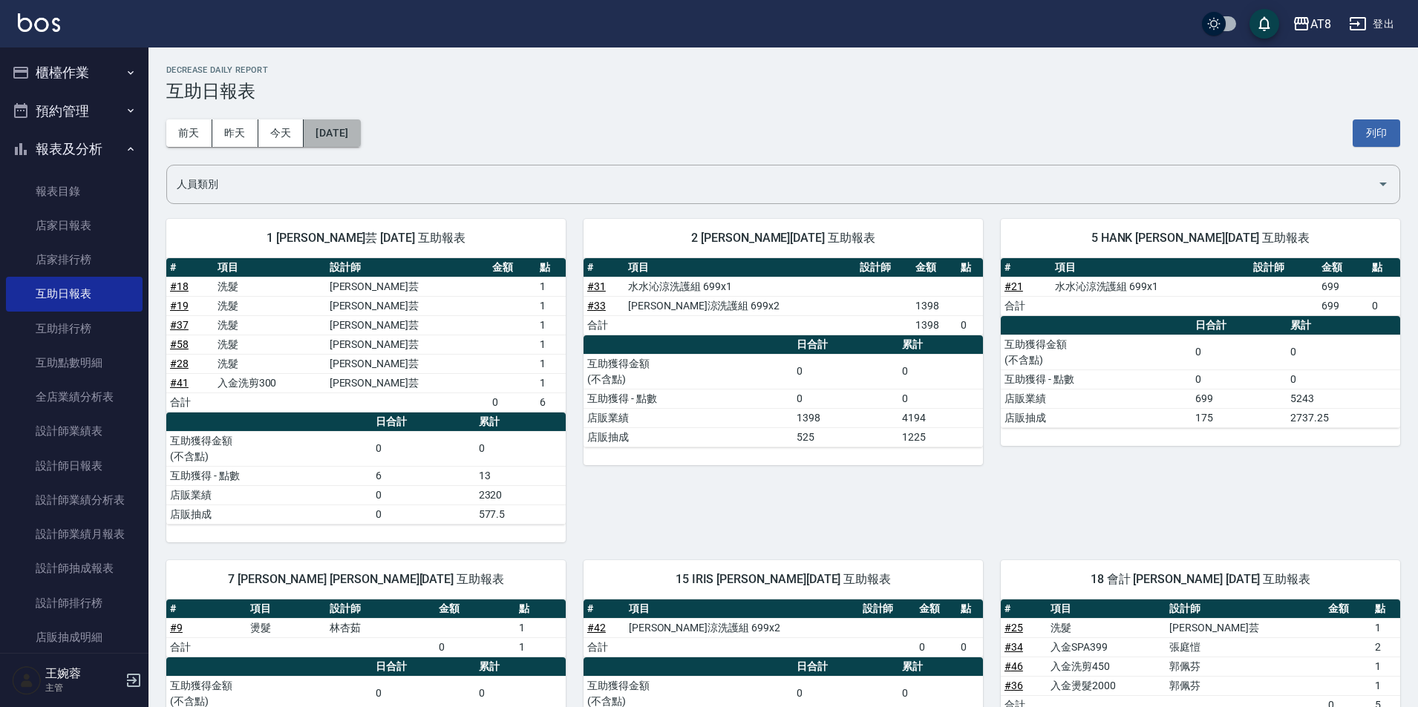
click at [350, 140] on button "[DATE]" at bounding box center [332, 133] width 56 height 27
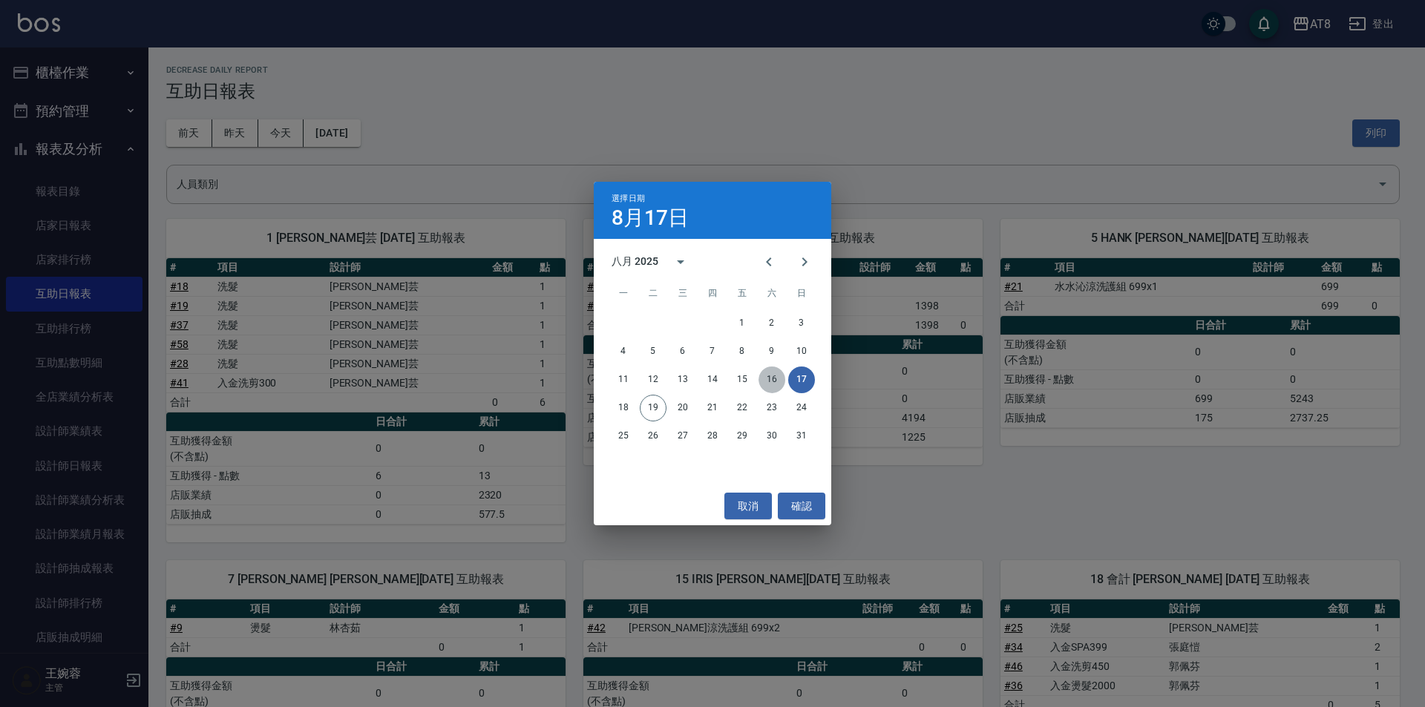
click at [774, 380] on button "16" at bounding box center [772, 380] width 27 height 27
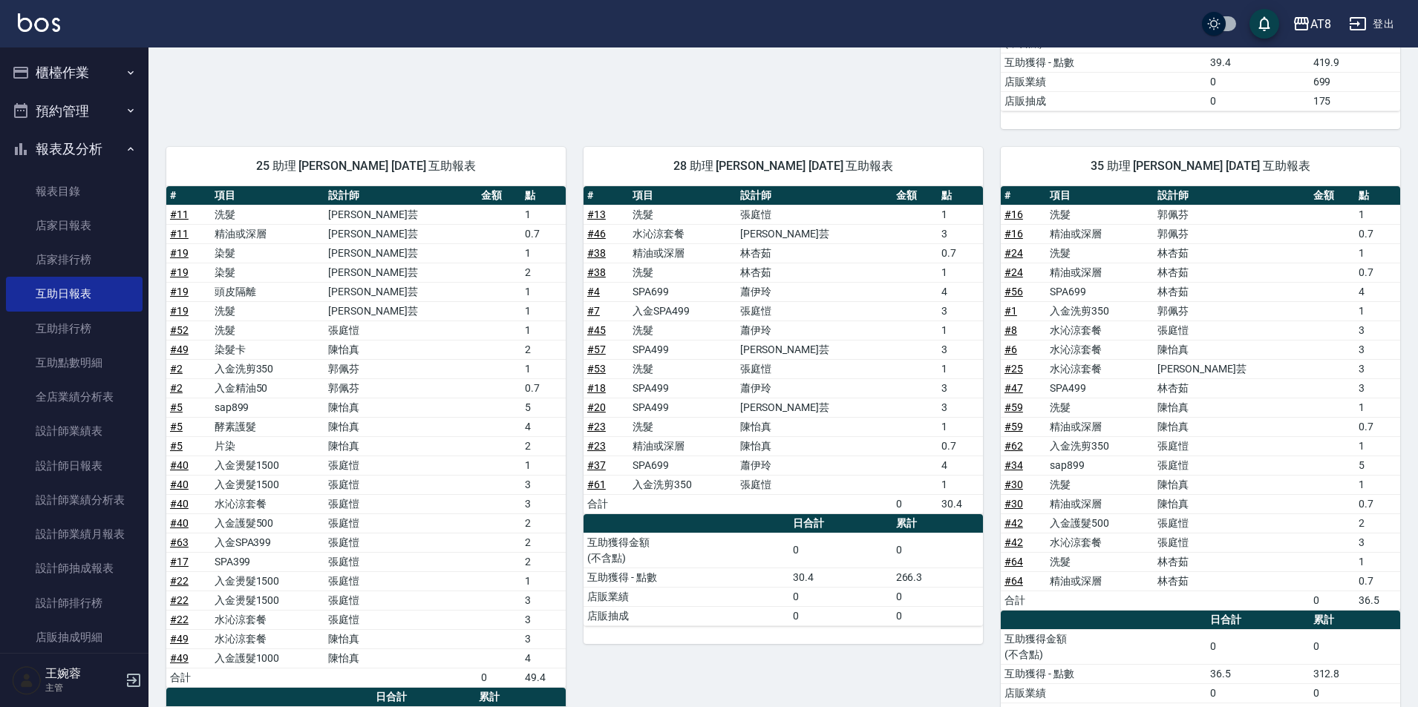
scroll to position [914, 0]
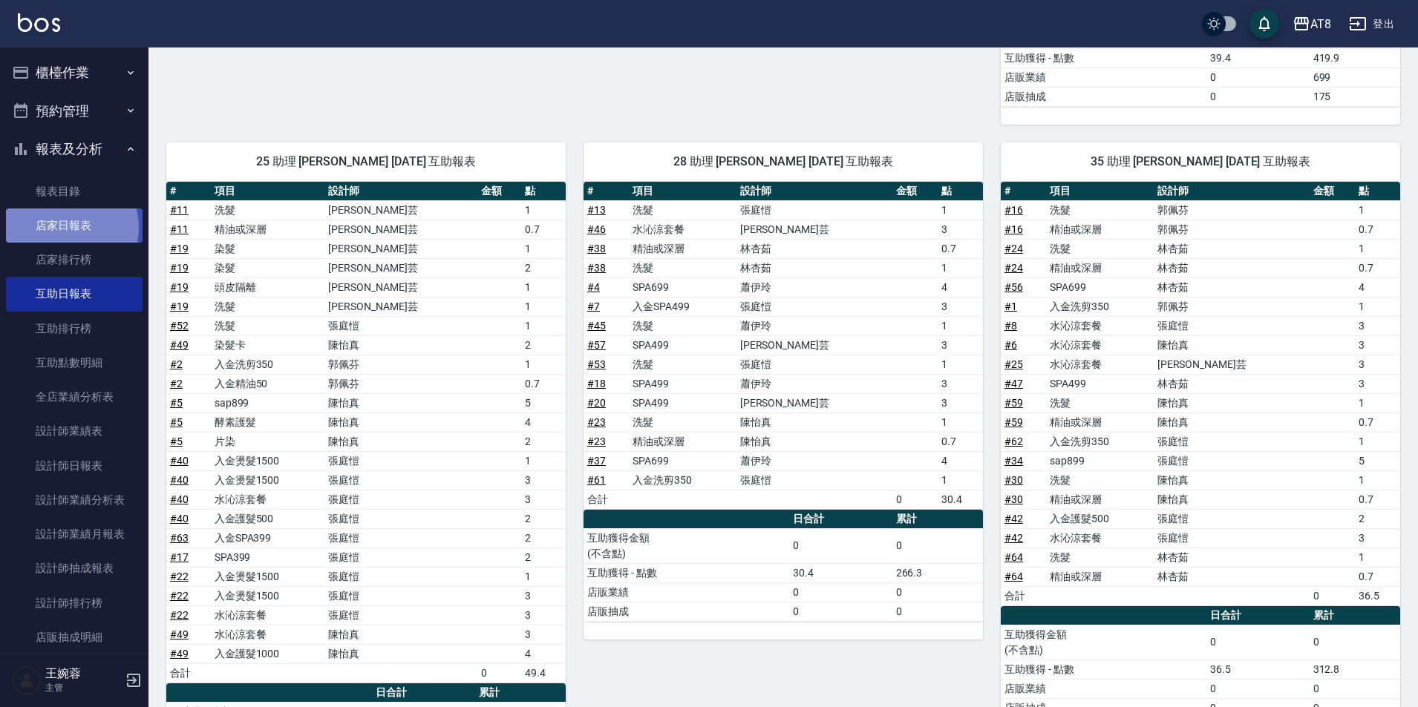
click at [67, 228] on link "店家日報表" at bounding box center [74, 226] width 137 height 34
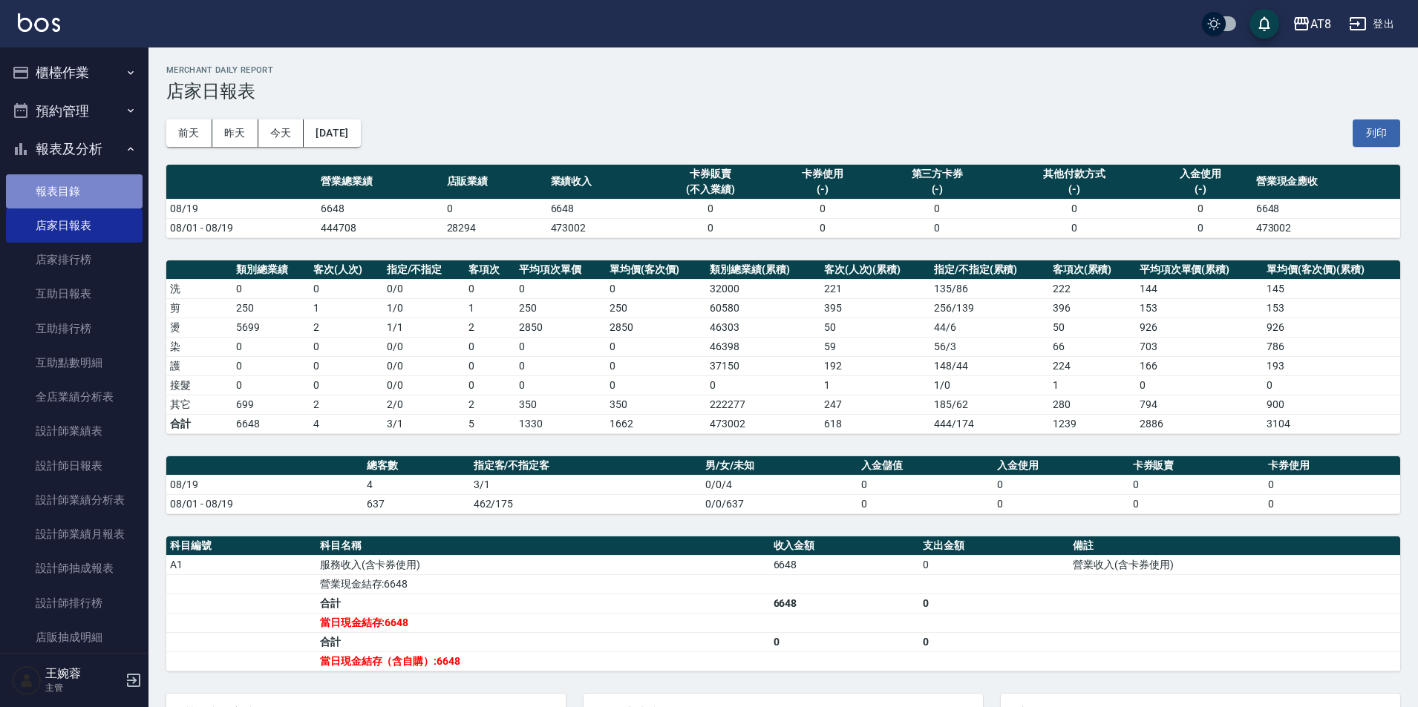
click at [74, 203] on link "報表目錄" at bounding box center [74, 191] width 137 height 34
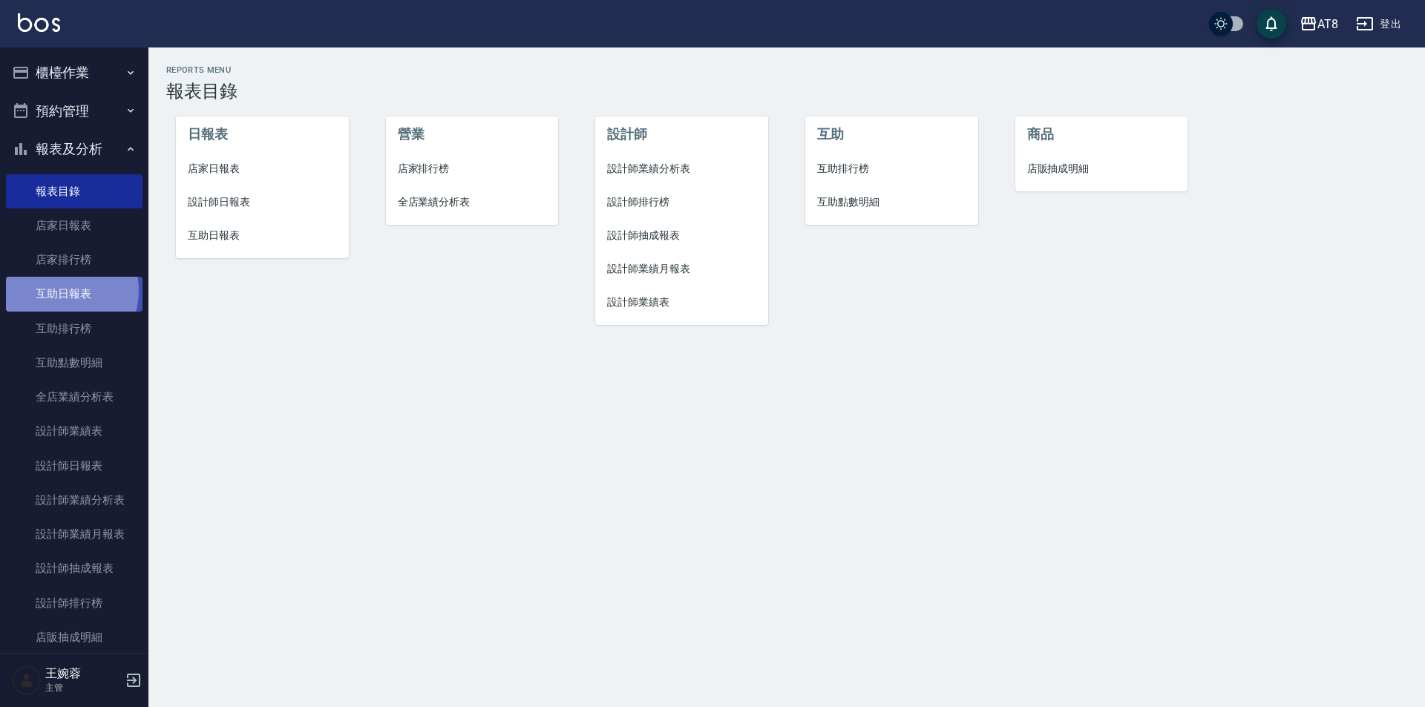
click at [54, 290] on link "互助日報表" at bounding box center [74, 294] width 137 height 34
